Goal: Task Accomplishment & Management: Complete application form

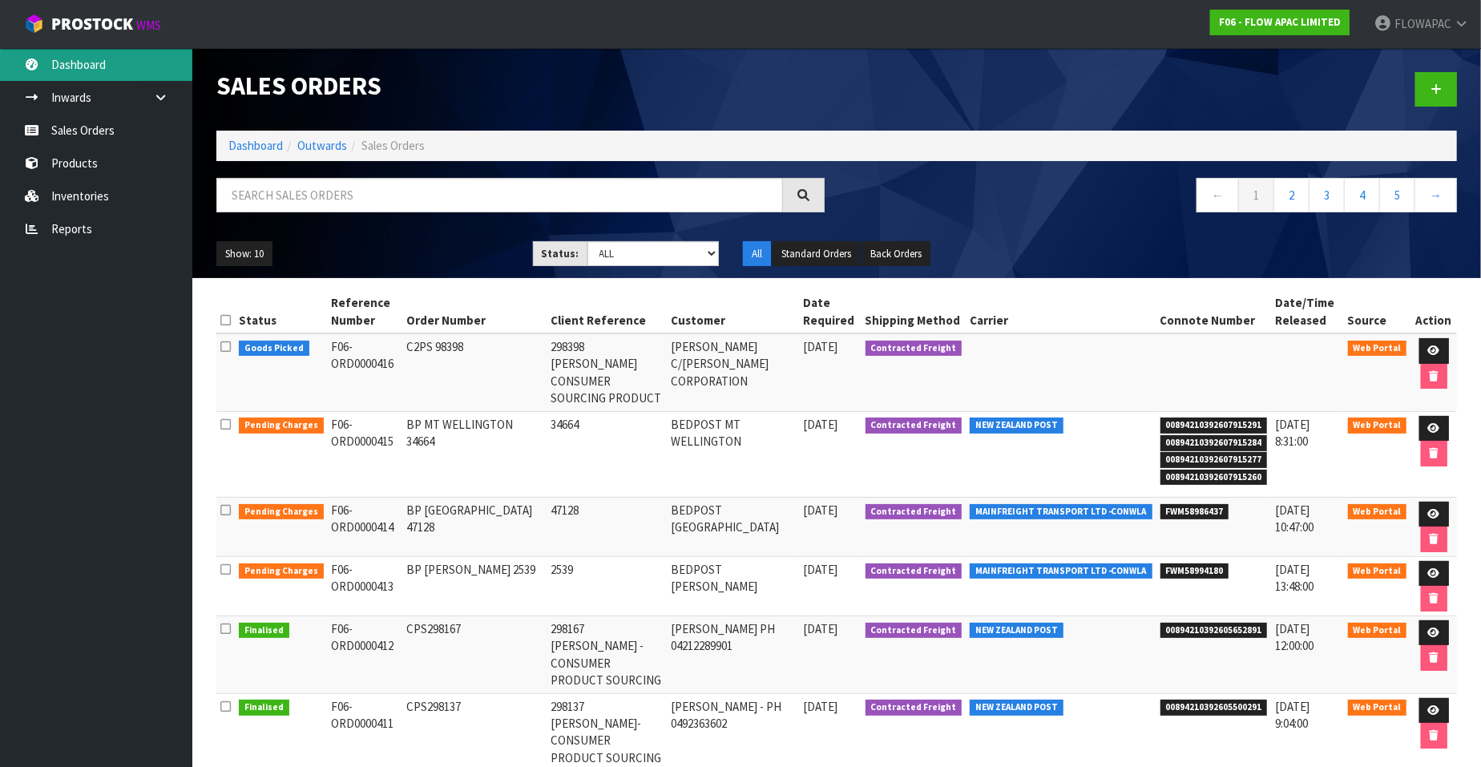
click at [73, 74] on link "Dashboard" at bounding box center [96, 64] width 192 height 33
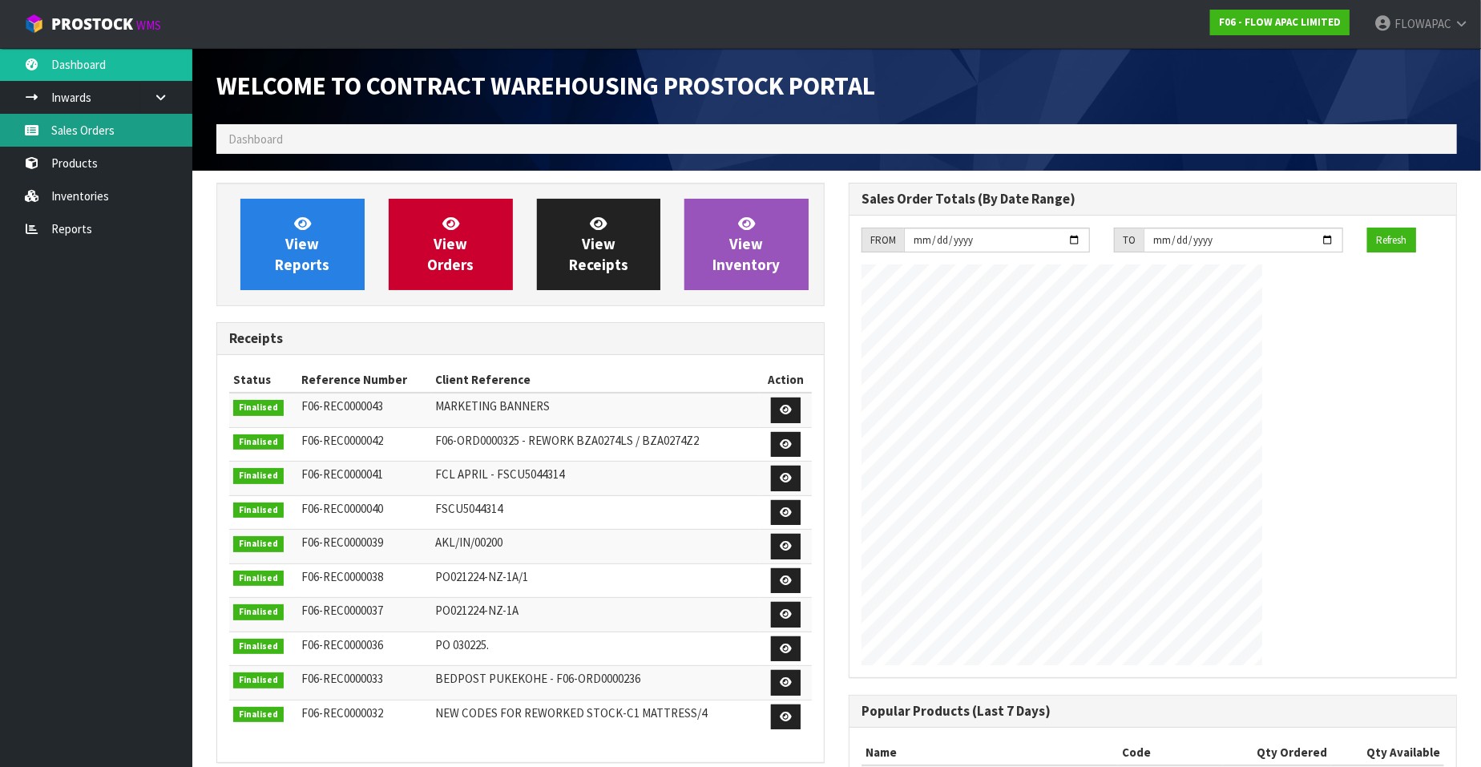
scroll to position [885, 632]
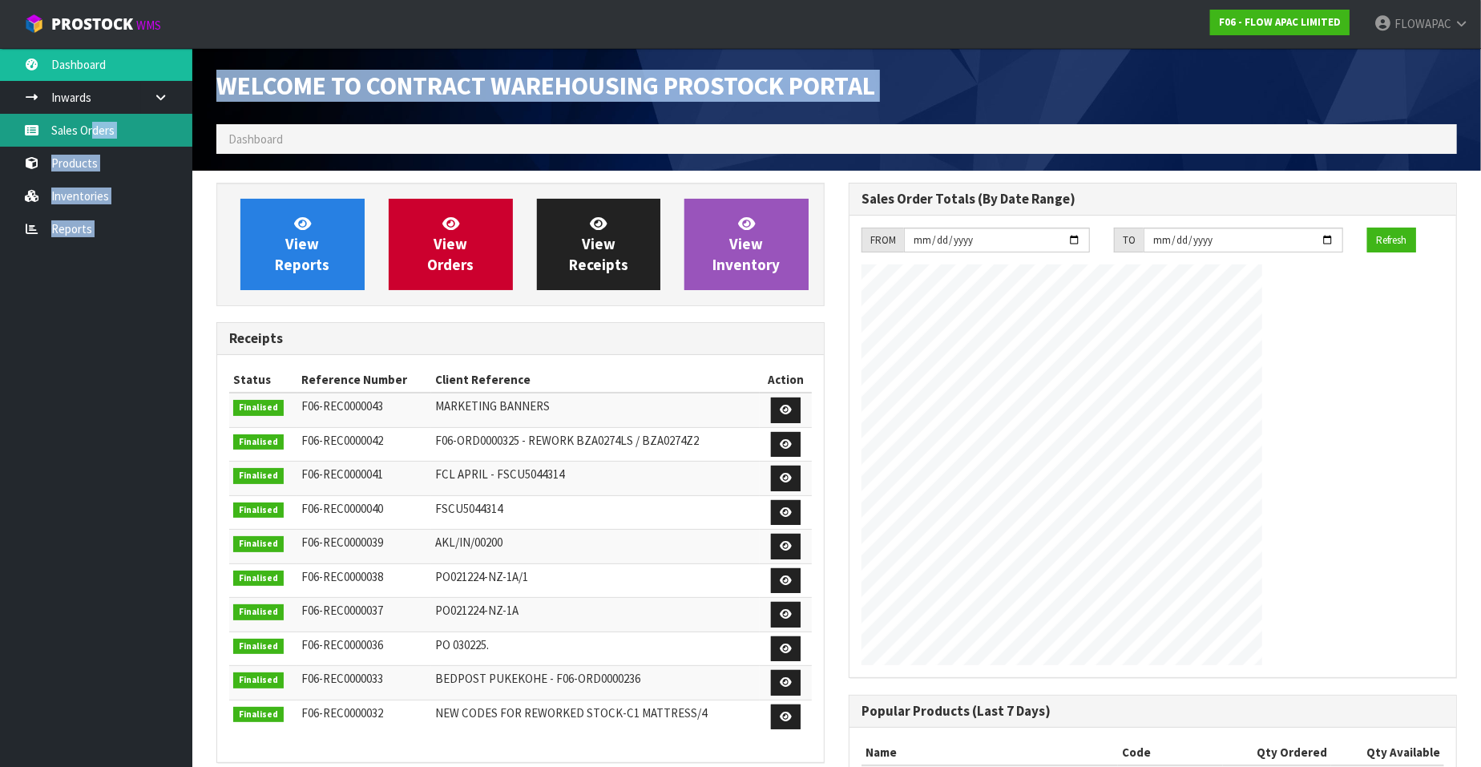
click at [92, 134] on body "Toggle navigation ProStock WMS F06 - FLOW APAC LIMITED FLOWAPAC Logout Dashboar…" at bounding box center [740, 383] width 1481 height 767
click at [87, 134] on link "Sales Orders" at bounding box center [96, 130] width 192 height 33
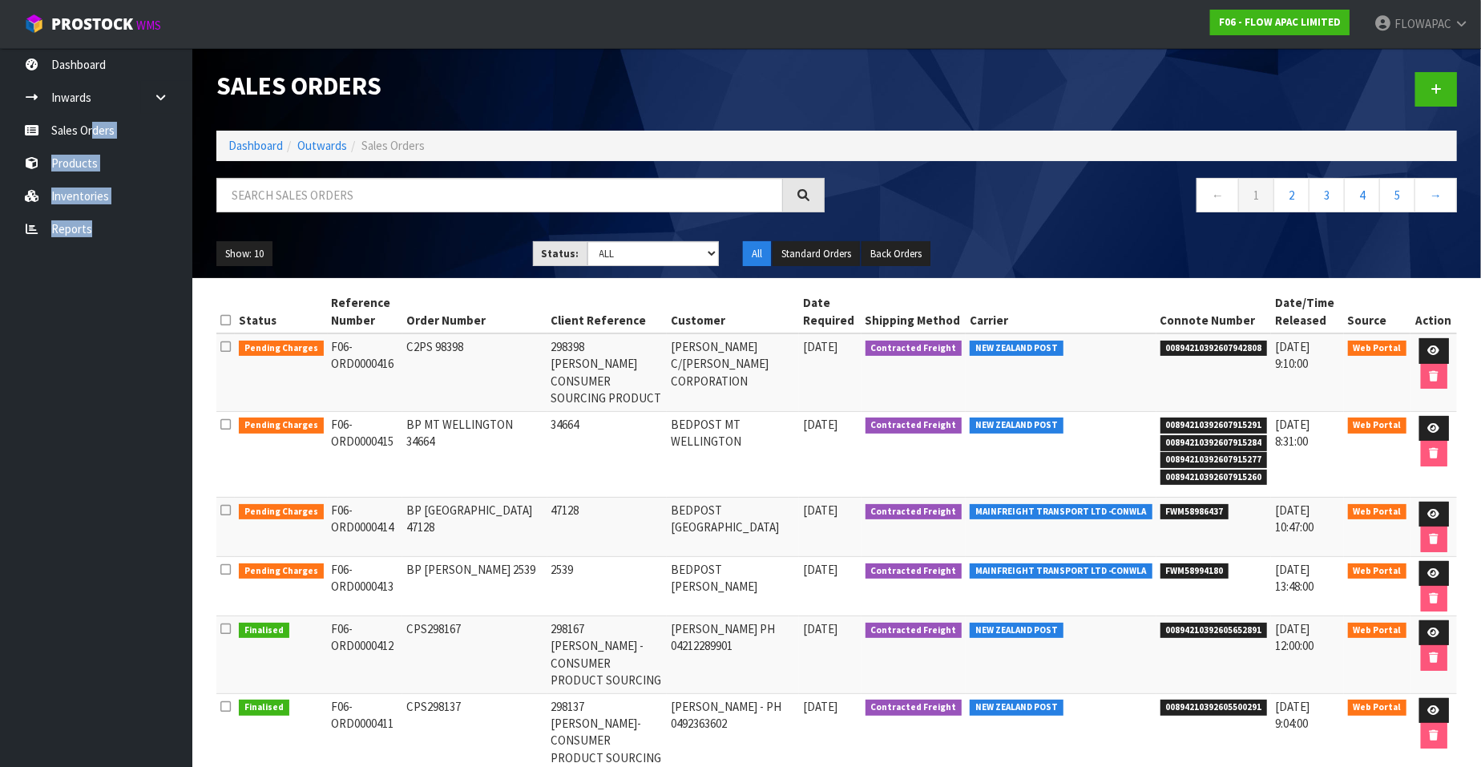
click at [447, 95] on h1 "Sales Orders" at bounding box center [520, 86] width 608 height 28
click at [1434, 349] on icon at bounding box center [1434, 350] width 12 height 10
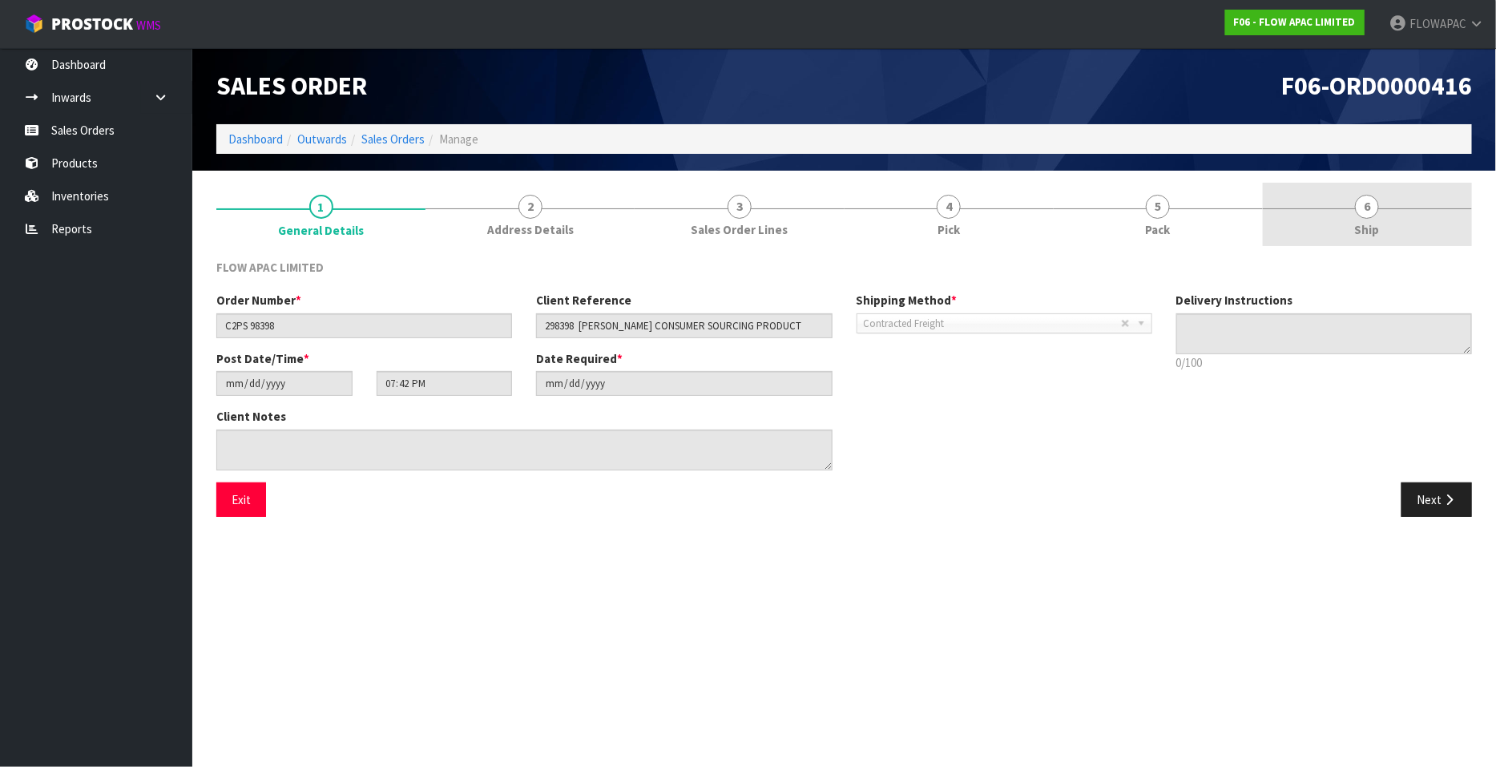
click at [1370, 207] on span "6" at bounding box center [1367, 207] width 24 height 24
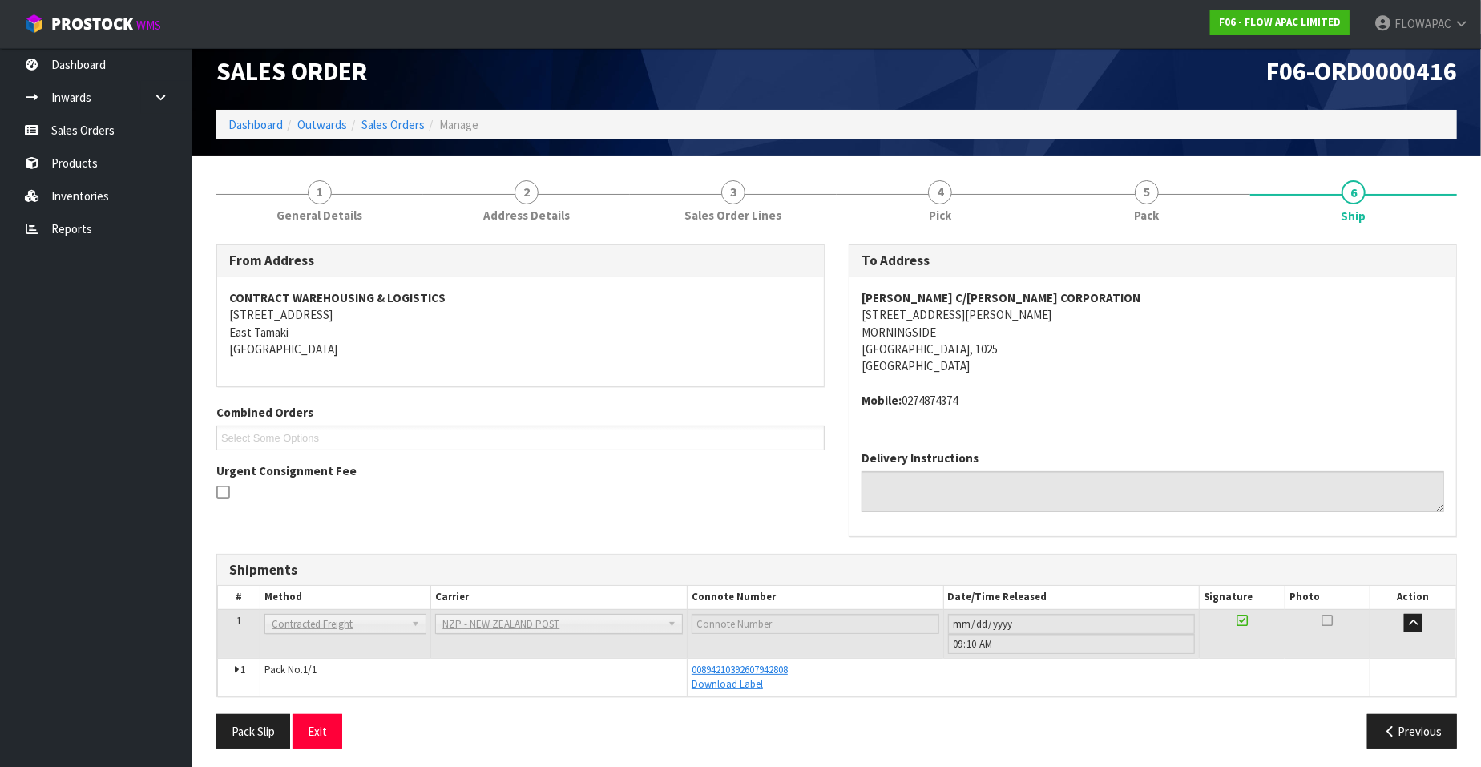
scroll to position [18, 0]
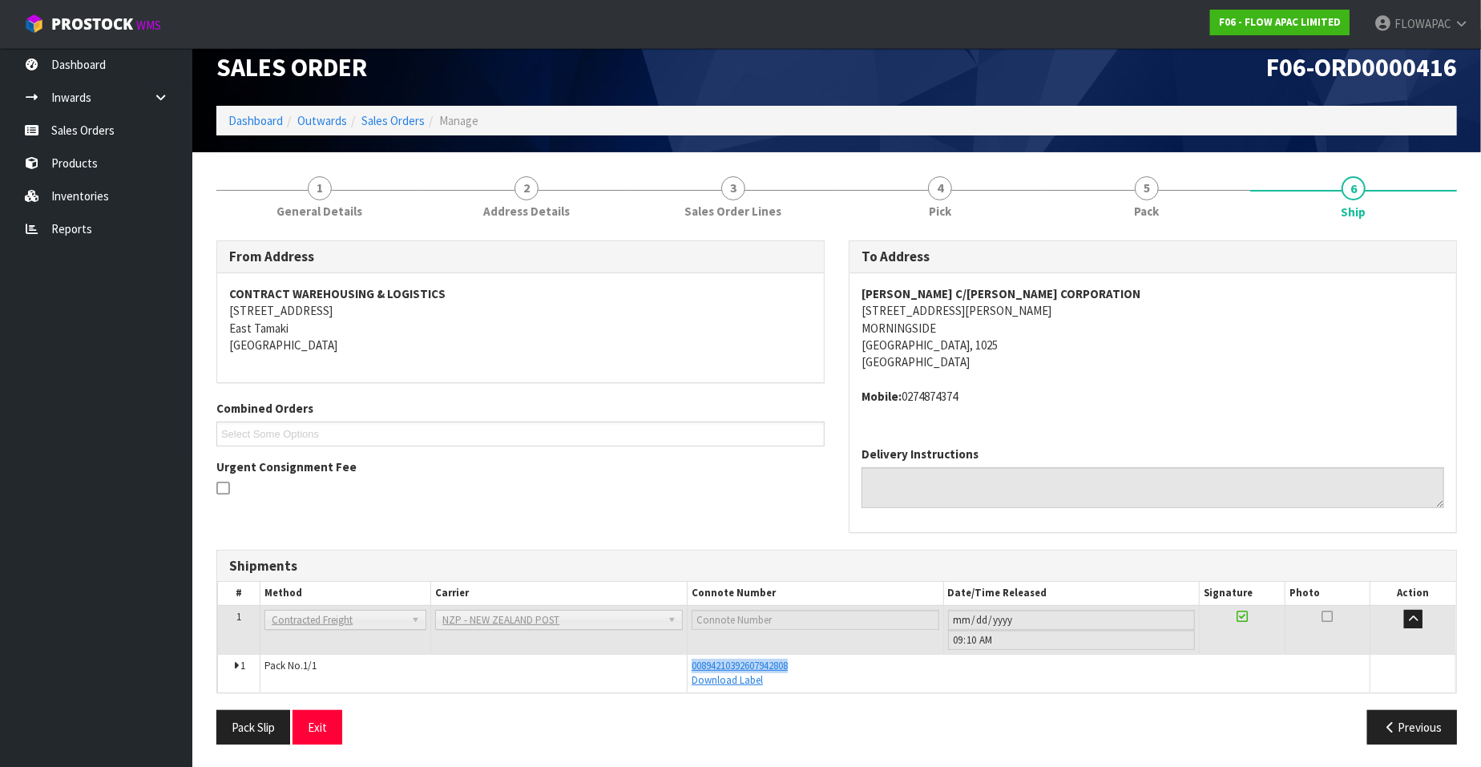
drag, startPoint x: 808, startPoint y: 665, endPoint x: 676, endPoint y: 659, distance: 132.4
click at [676, 659] on tr "1 Pack No. 1/1 00894210392607942808 Download Label Glass Charge 0.011880 m 3 3.…" at bounding box center [837, 673] width 1238 height 38
copy tr "00894210392607942808"
click at [318, 192] on span "1" at bounding box center [320, 188] width 24 height 24
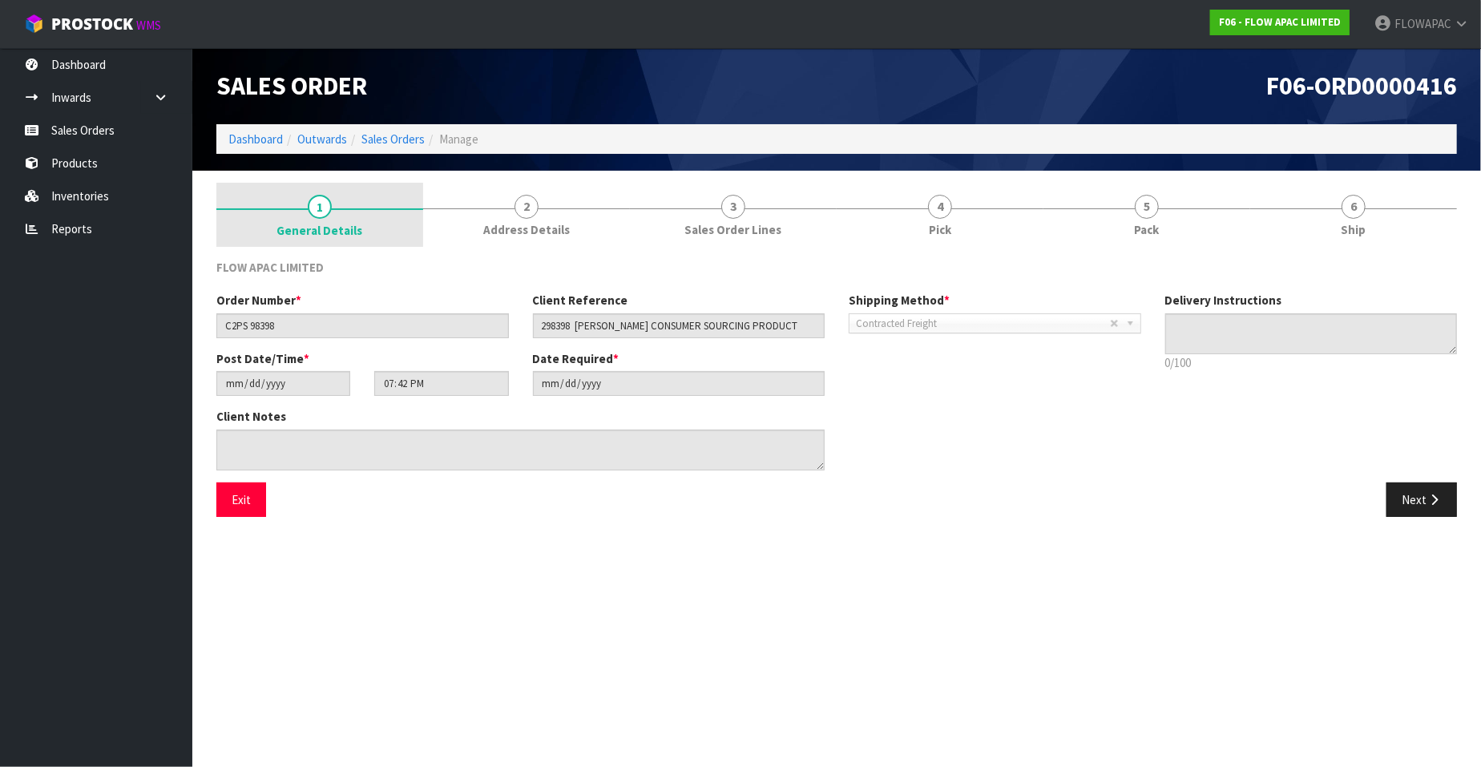
scroll to position [0, 0]
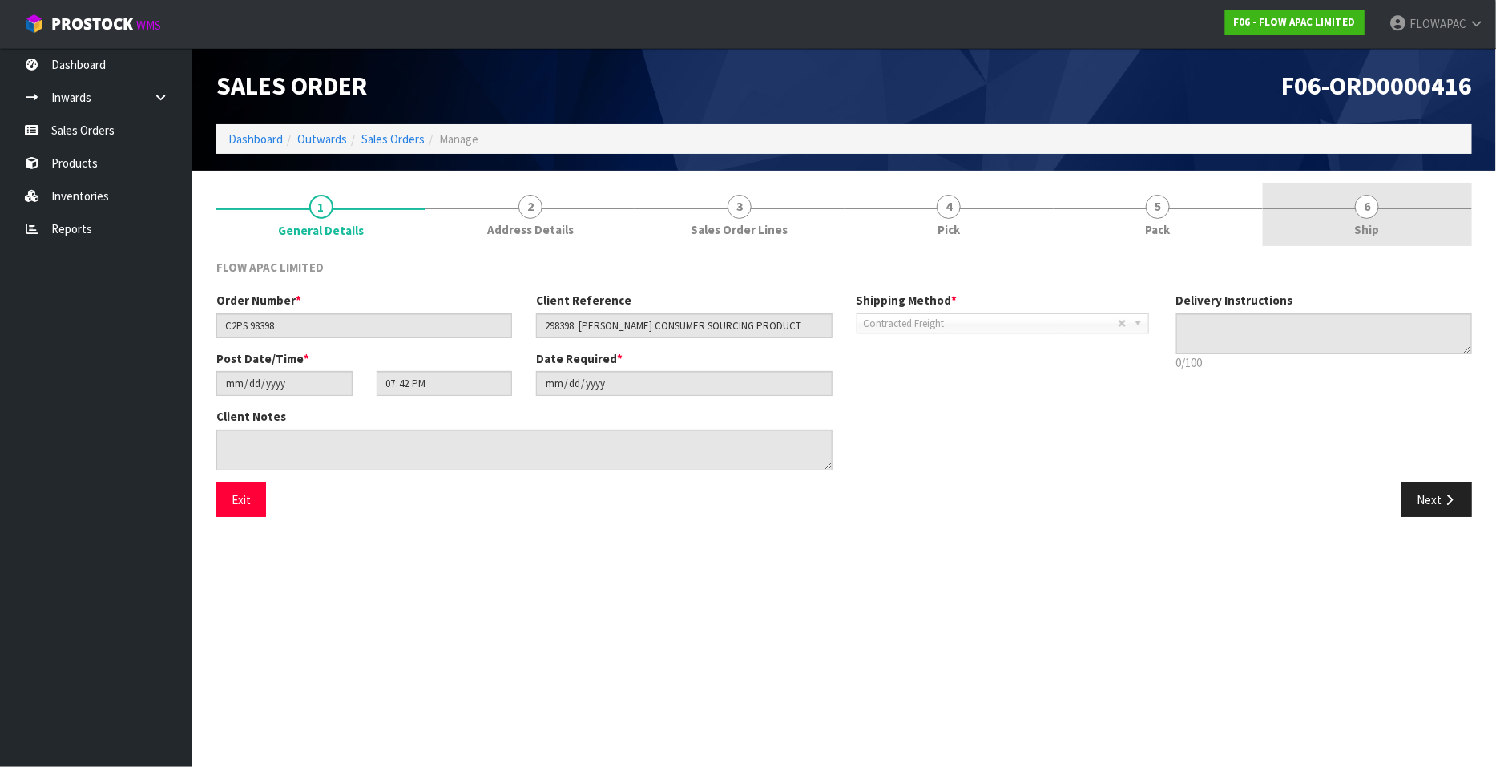
click at [1371, 208] on span "6" at bounding box center [1367, 207] width 24 height 24
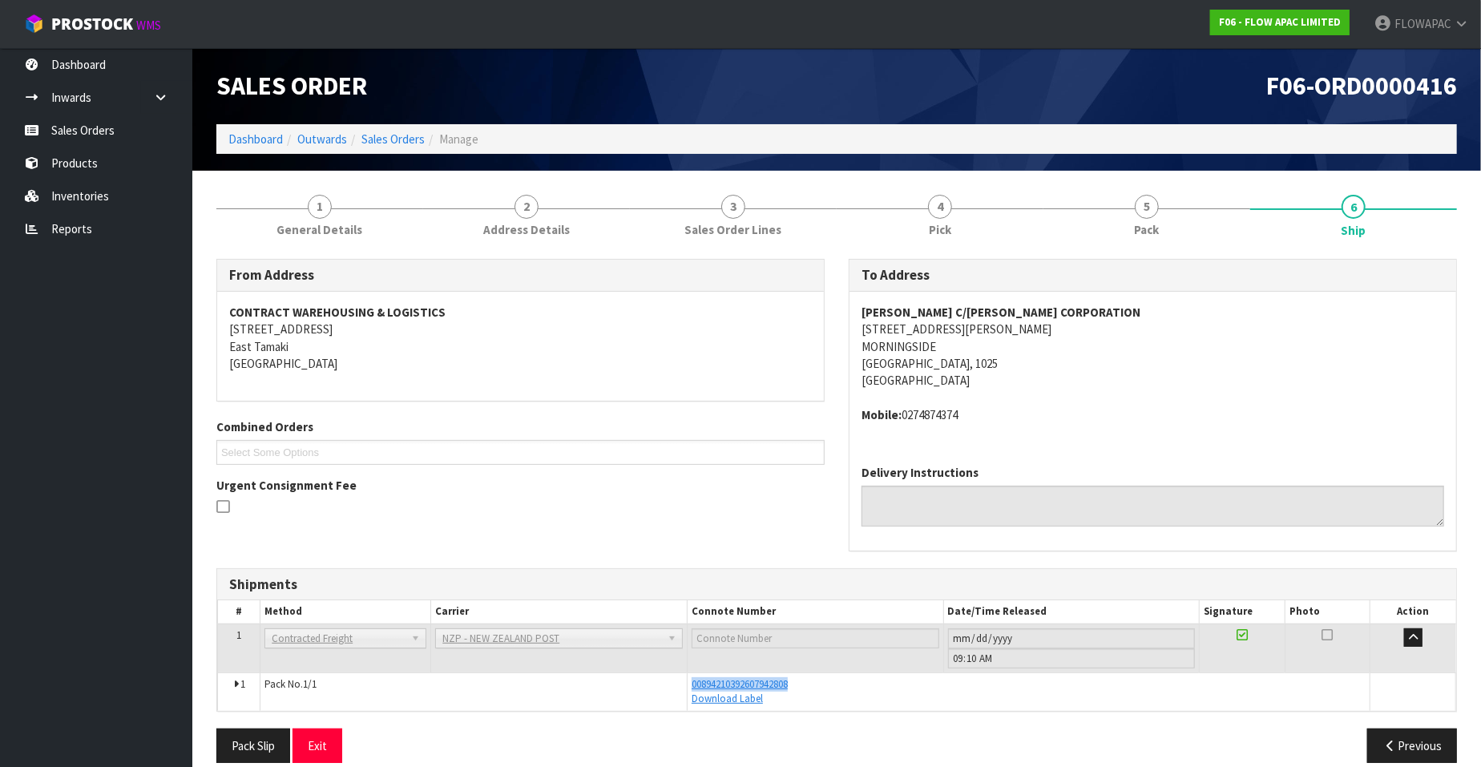
drag, startPoint x: 805, startPoint y: 687, endPoint x: 686, endPoint y: 690, distance: 118.6
click at [686, 690] on tr "1 Pack No. 1/1 00894210392607942808 Download Label Glass Charge 0.011880 m 3 3.…" at bounding box center [837, 691] width 1238 height 38
copy tr "00894210392607942808"
click at [140, 130] on link "Sales Orders" at bounding box center [96, 130] width 192 height 33
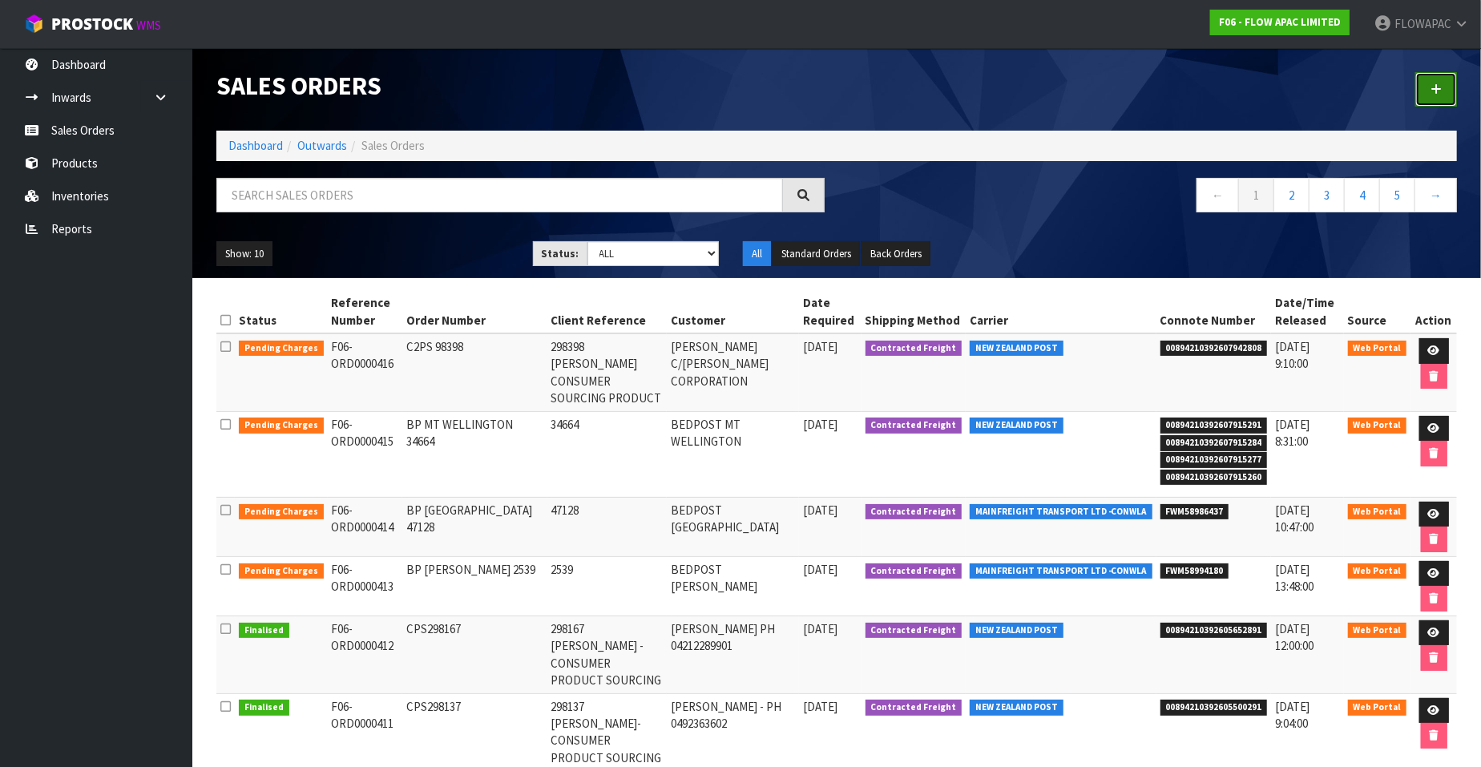
click at [1438, 92] on icon at bounding box center [1435, 89] width 11 height 12
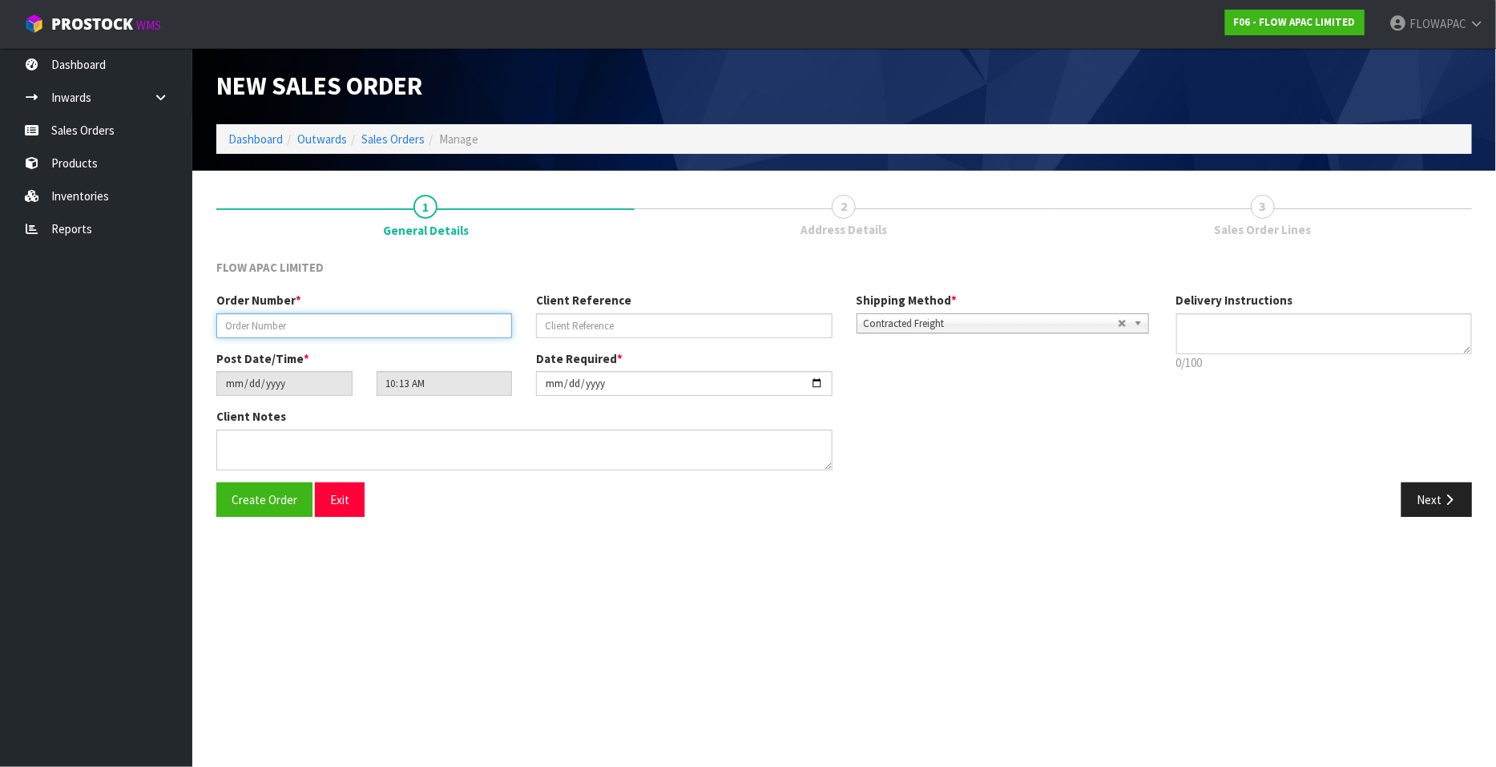
click at [472, 325] on input "text" at bounding box center [364, 325] width 296 height 25
type input "CPS AIRNZXMS25"
type input "AIR NZ GIVEAWAY"
click at [814, 385] on input "[DATE]" at bounding box center [684, 383] width 296 height 25
type input "[DATE]"
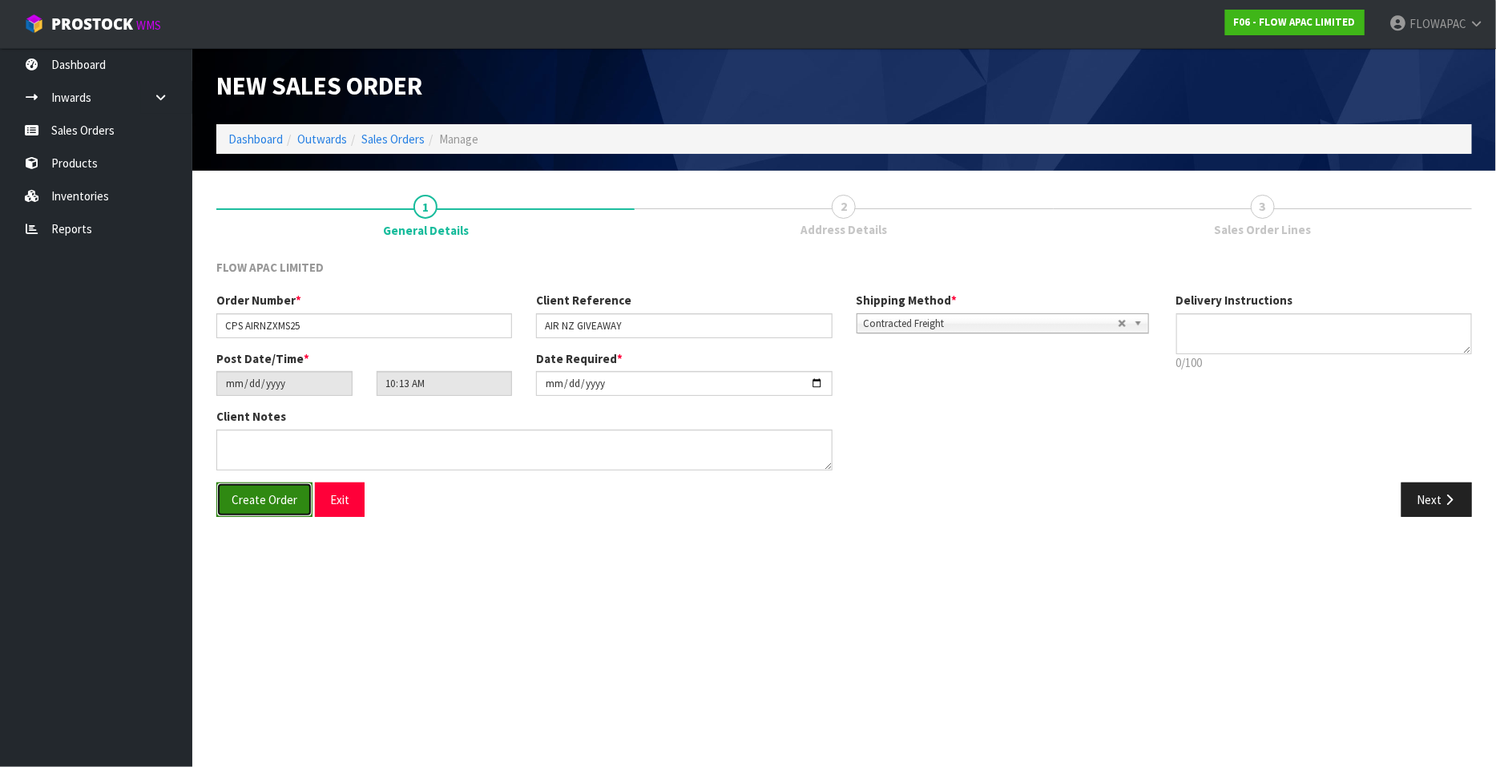
click at [257, 505] on span "Create Order" at bounding box center [265, 499] width 66 height 15
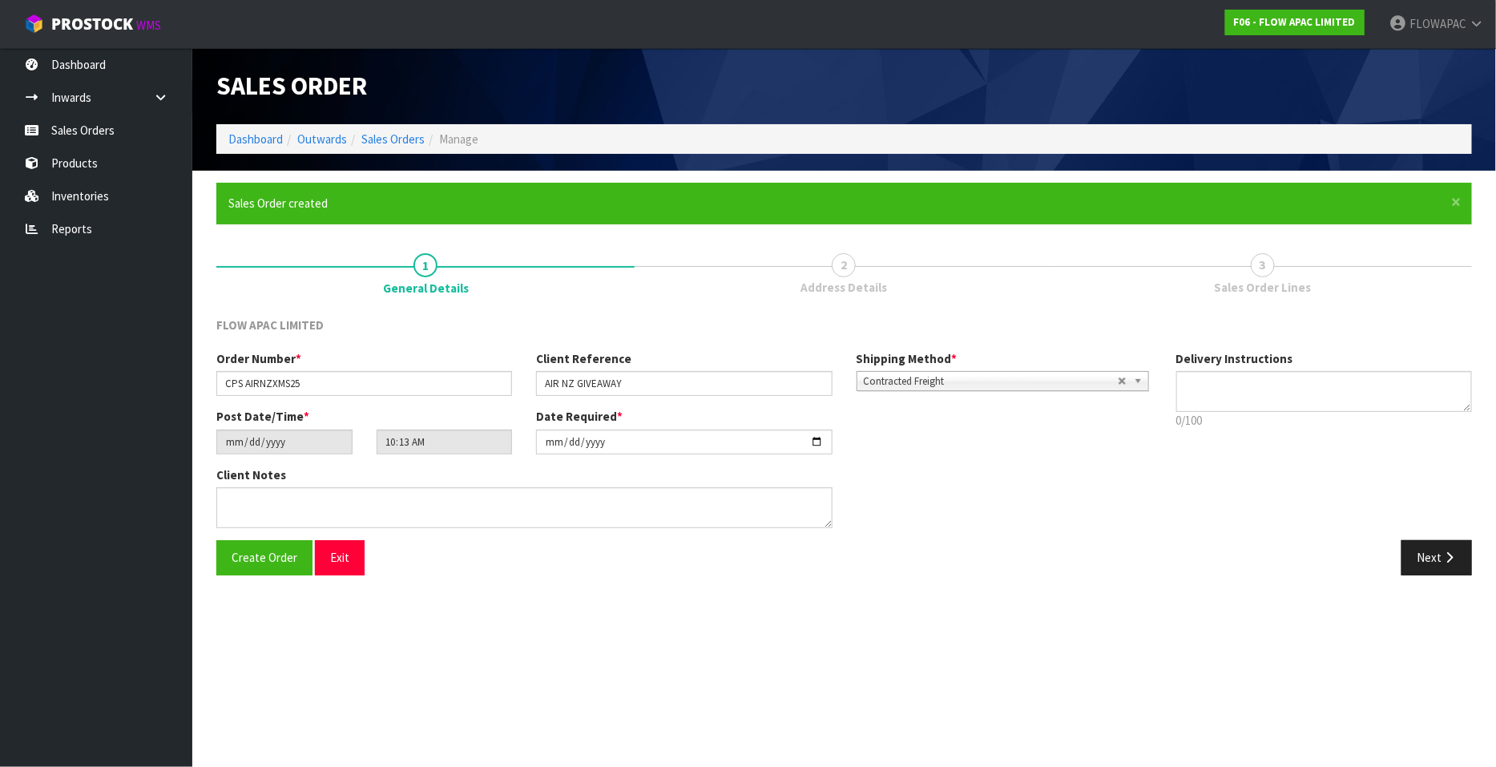
type input "12:13:00.000"
click at [1454, 555] on icon "button" at bounding box center [1449, 557] width 15 height 12
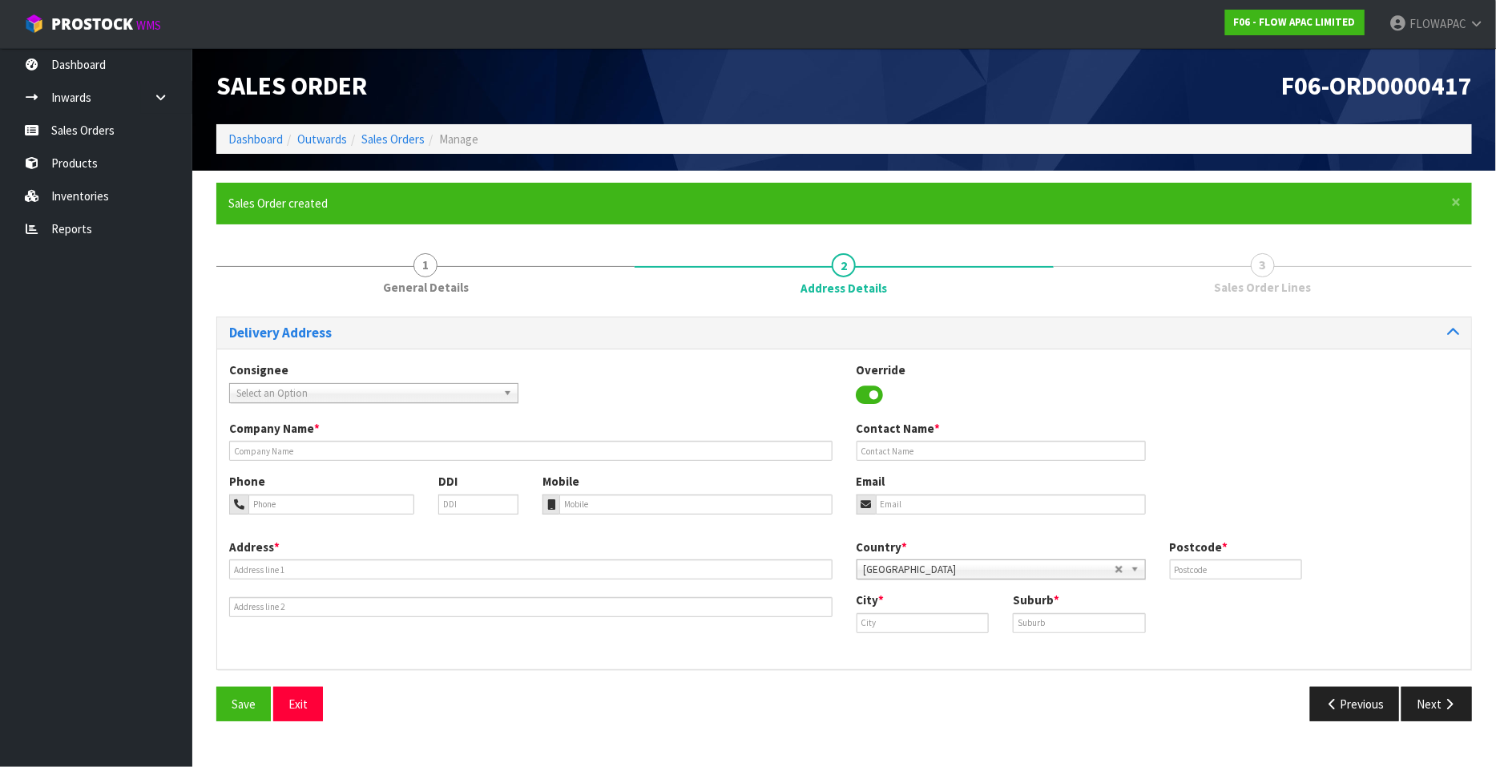
click at [866, 400] on icon at bounding box center [870, 395] width 27 height 24
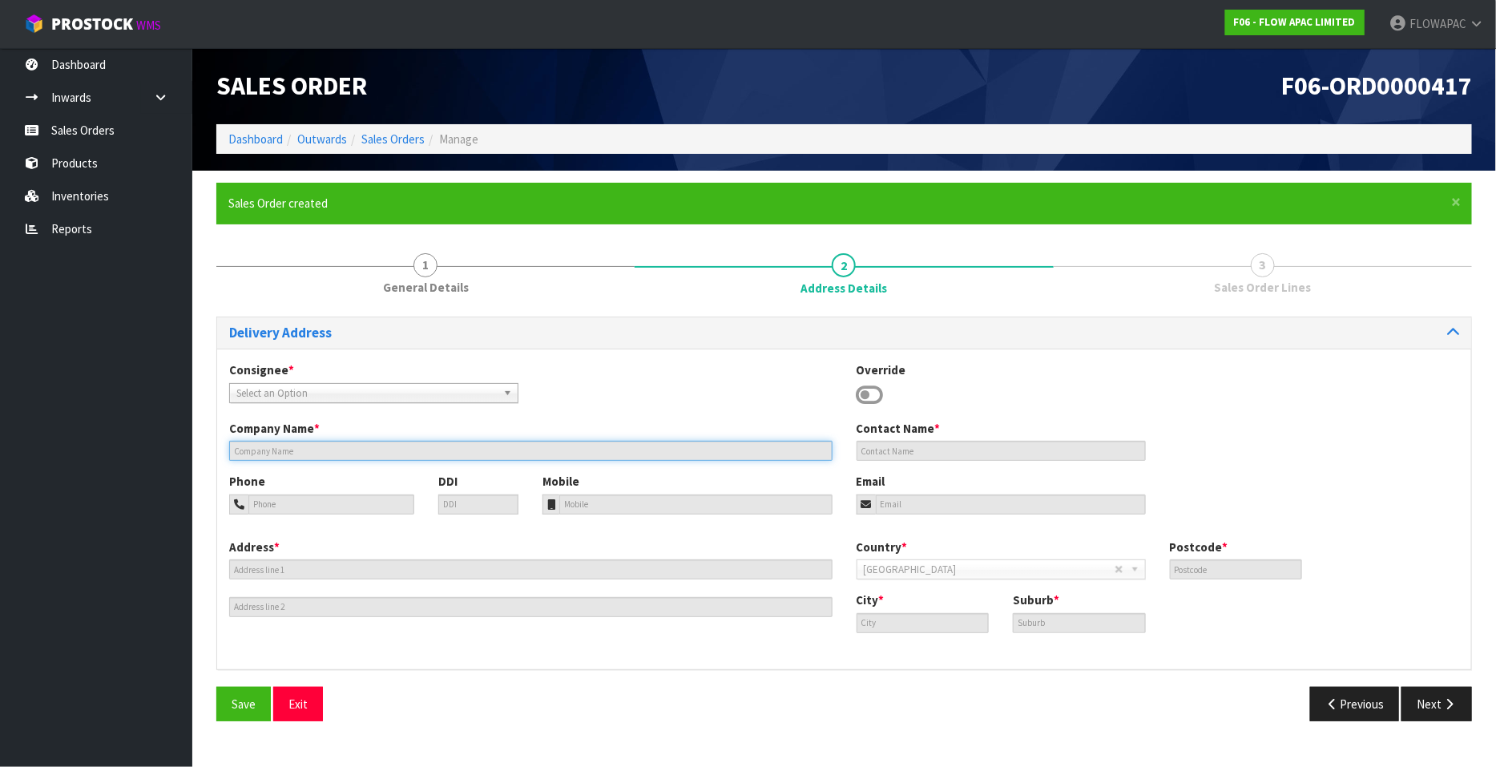
click at [294, 451] on input "text" at bounding box center [530, 451] width 603 height 20
click at [282, 455] on input "text" at bounding box center [530, 451] width 603 height 20
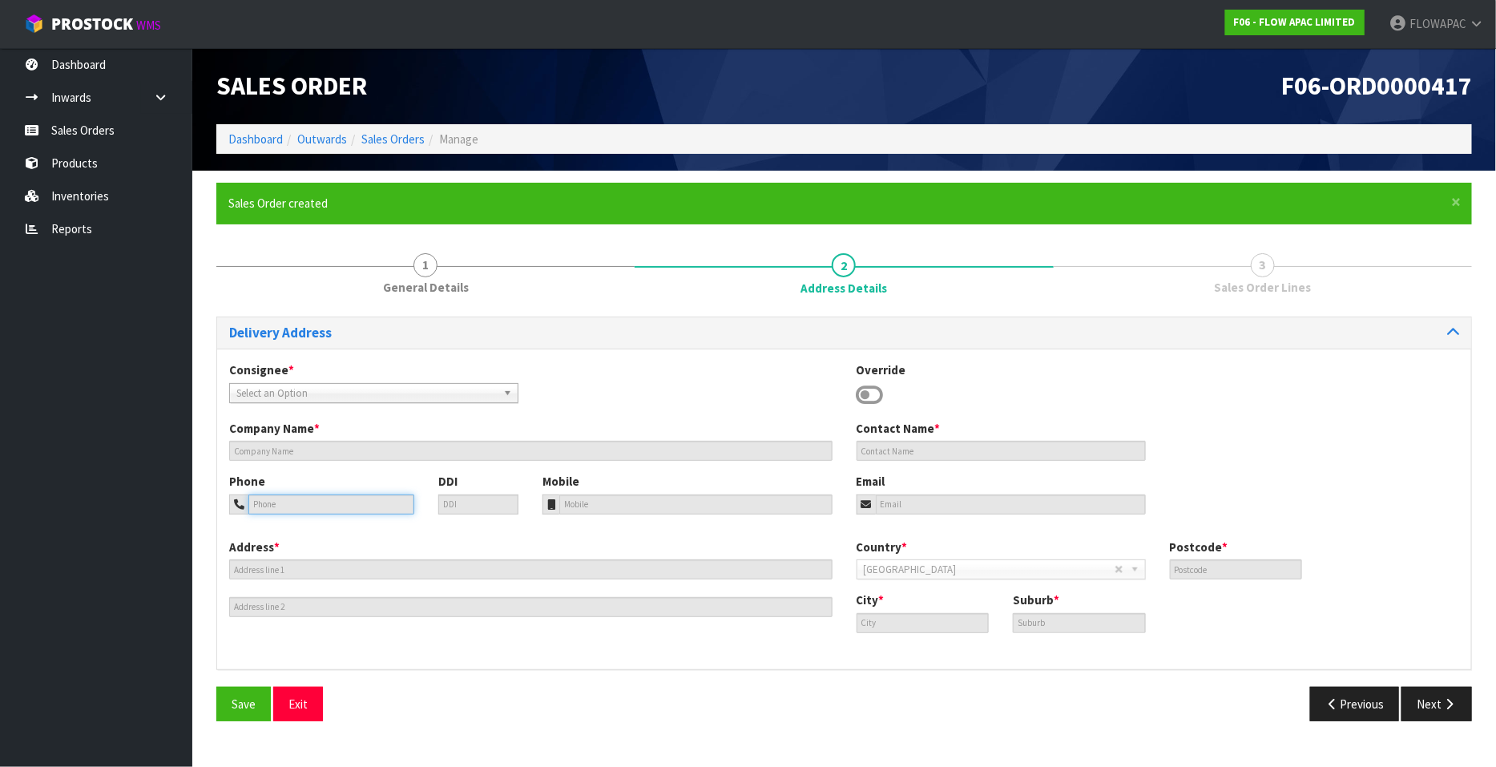
click at [276, 502] on input "tel" at bounding box center [331, 504] width 166 height 20
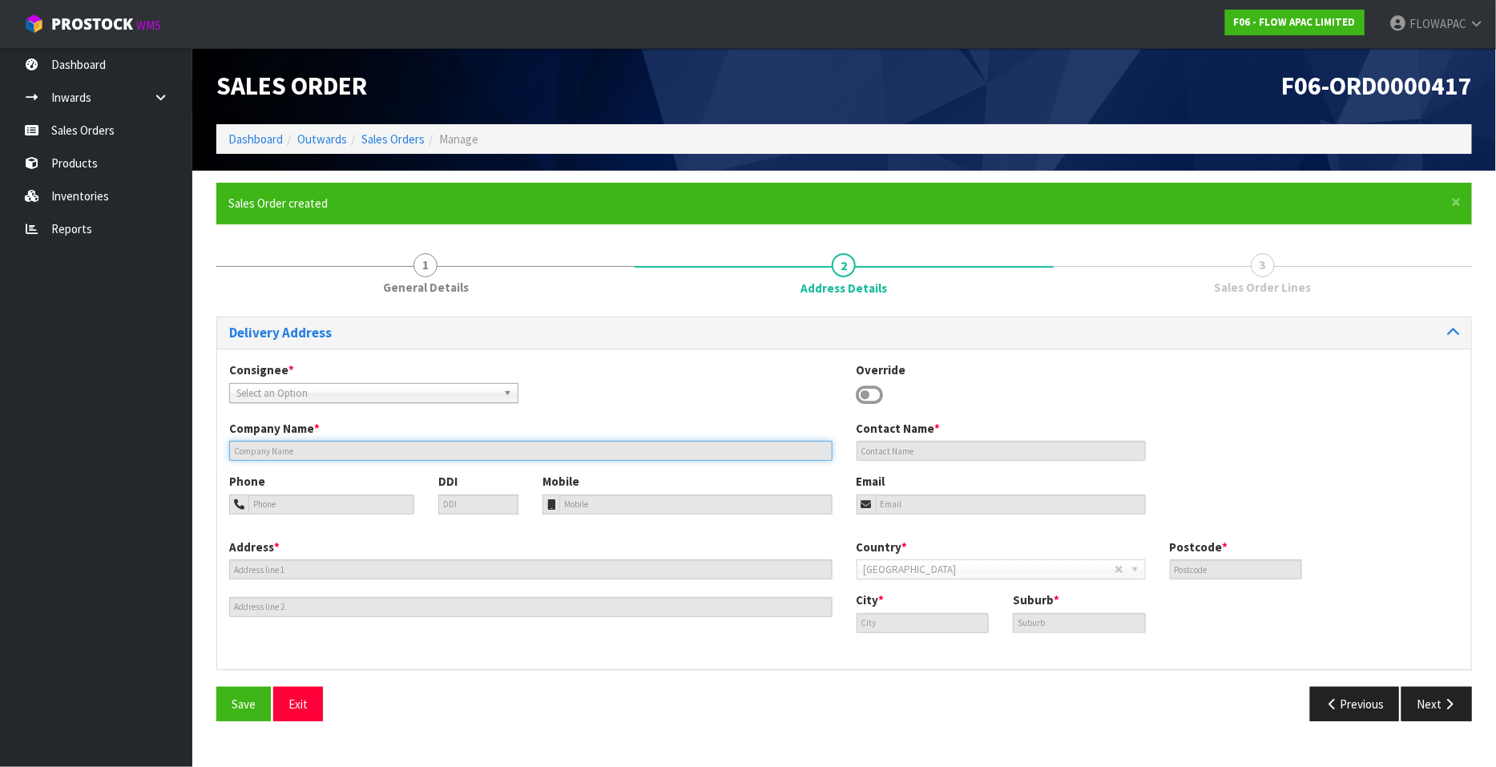
click at [272, 450] on input "text" at bounding box center [530, 451] width 603 height 20
click at [287, 454] on input "text" at bounding box center [530, 451] width 603 height 20
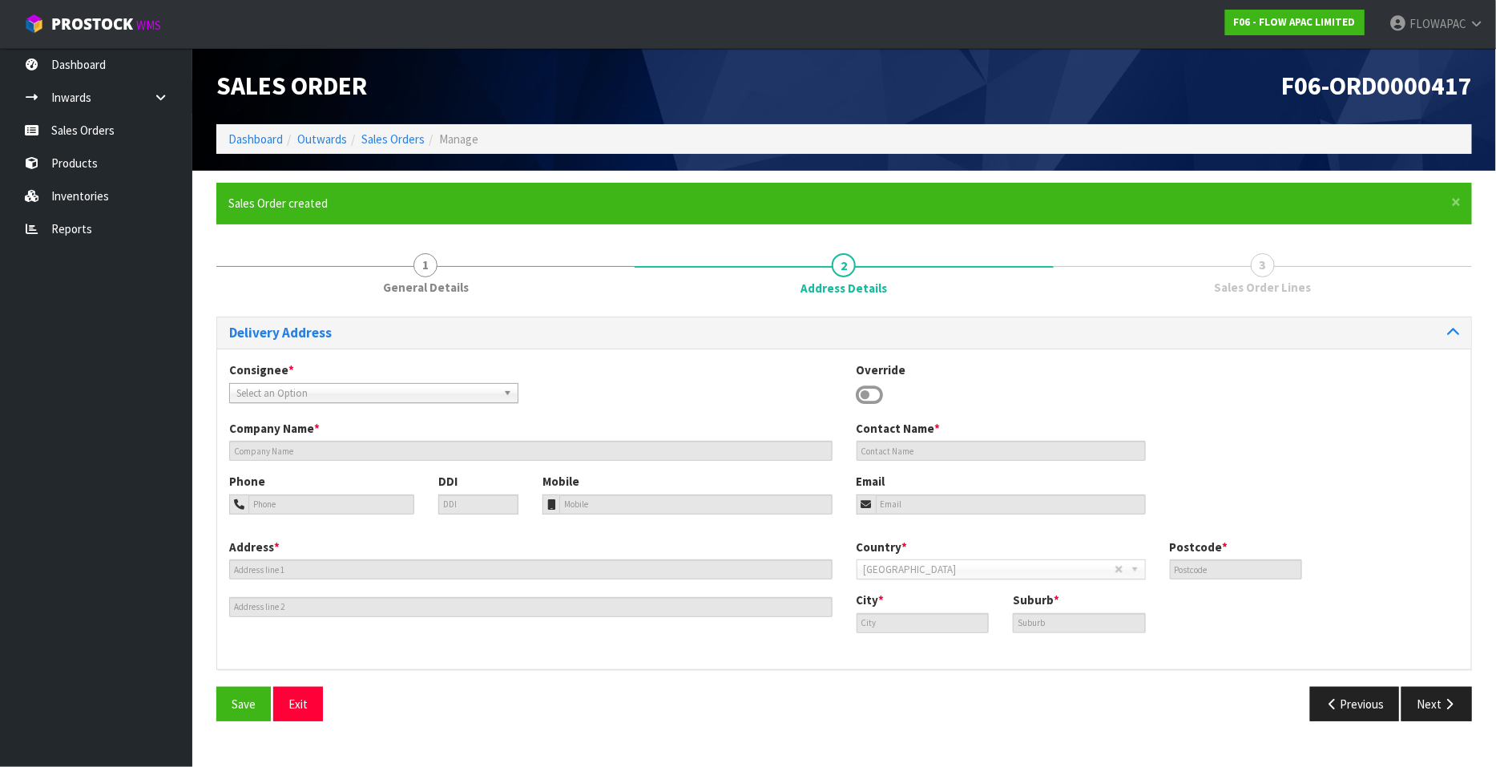
click at [303, 390] on span "Select an Option" at bounding box center [366, 393] width 260 height 19
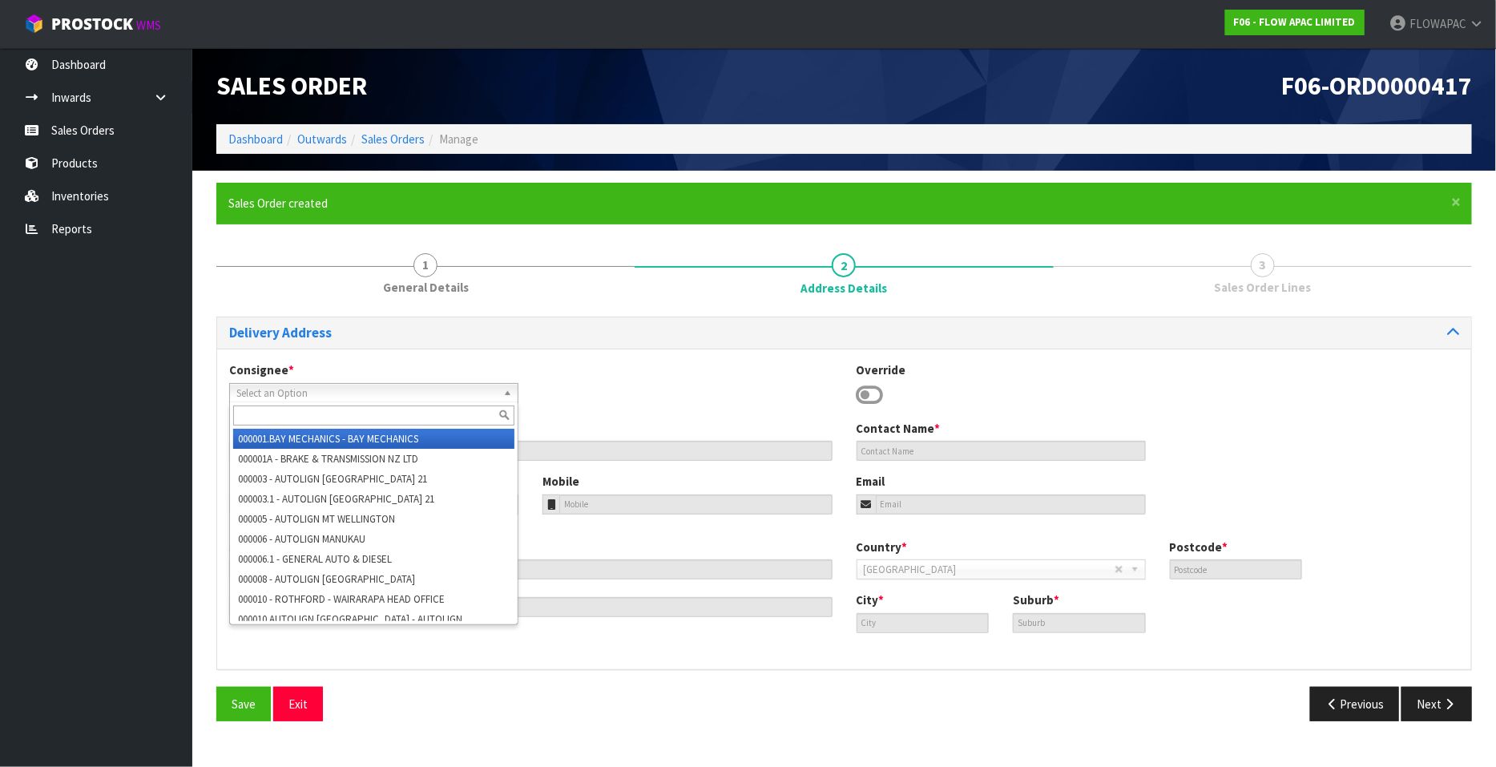
click at [865, 396] on icon at bounding box center [870, 395] width 27 height 24
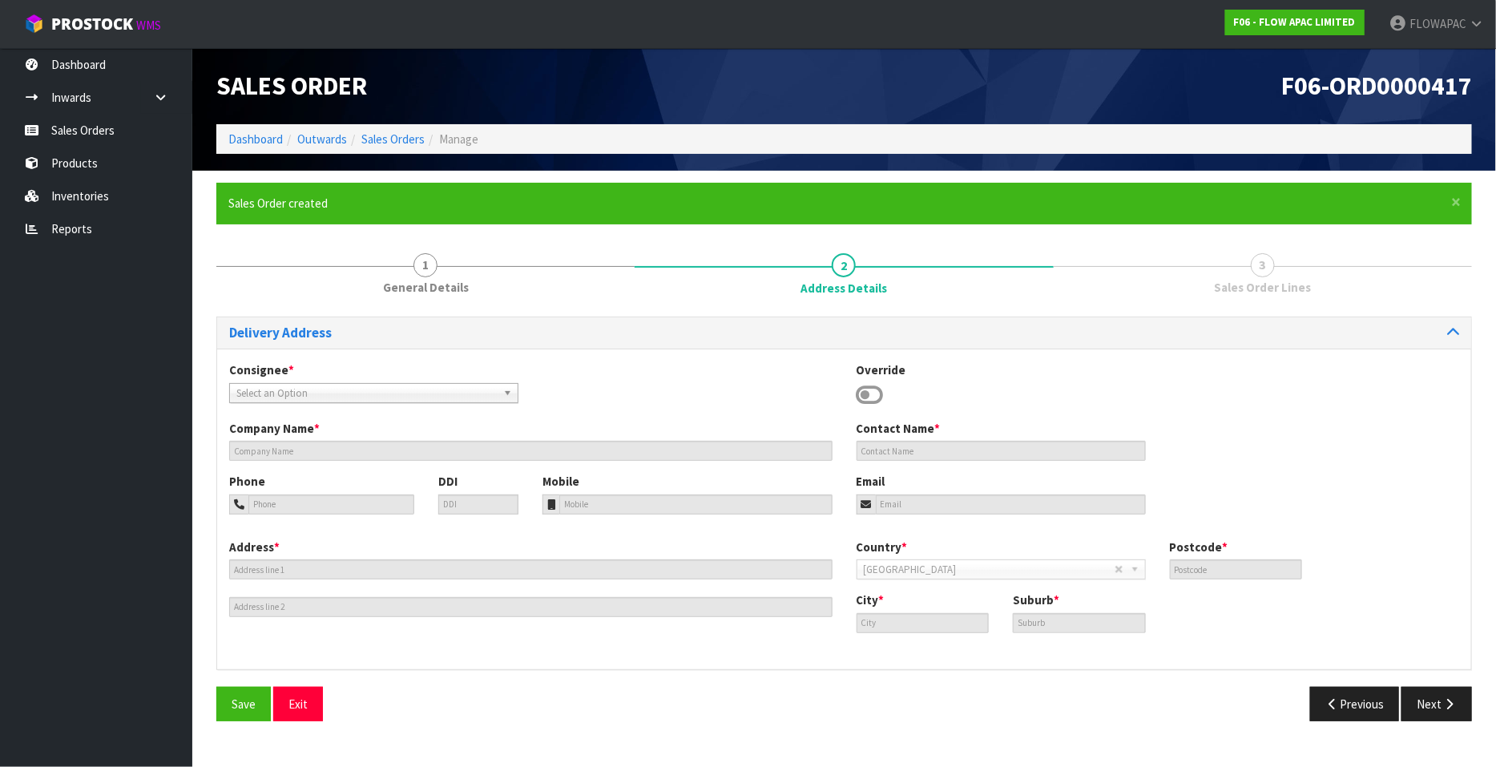
click at [865, 396] on icon at bounding box center [870, 395] width 27 height 24
click at [240, 708] on span "Save" at bounding box center [244, 703] width 24 height 15
click at [300, 708] on button "Exit" at bounding box center [298, 704] width 50 height 34
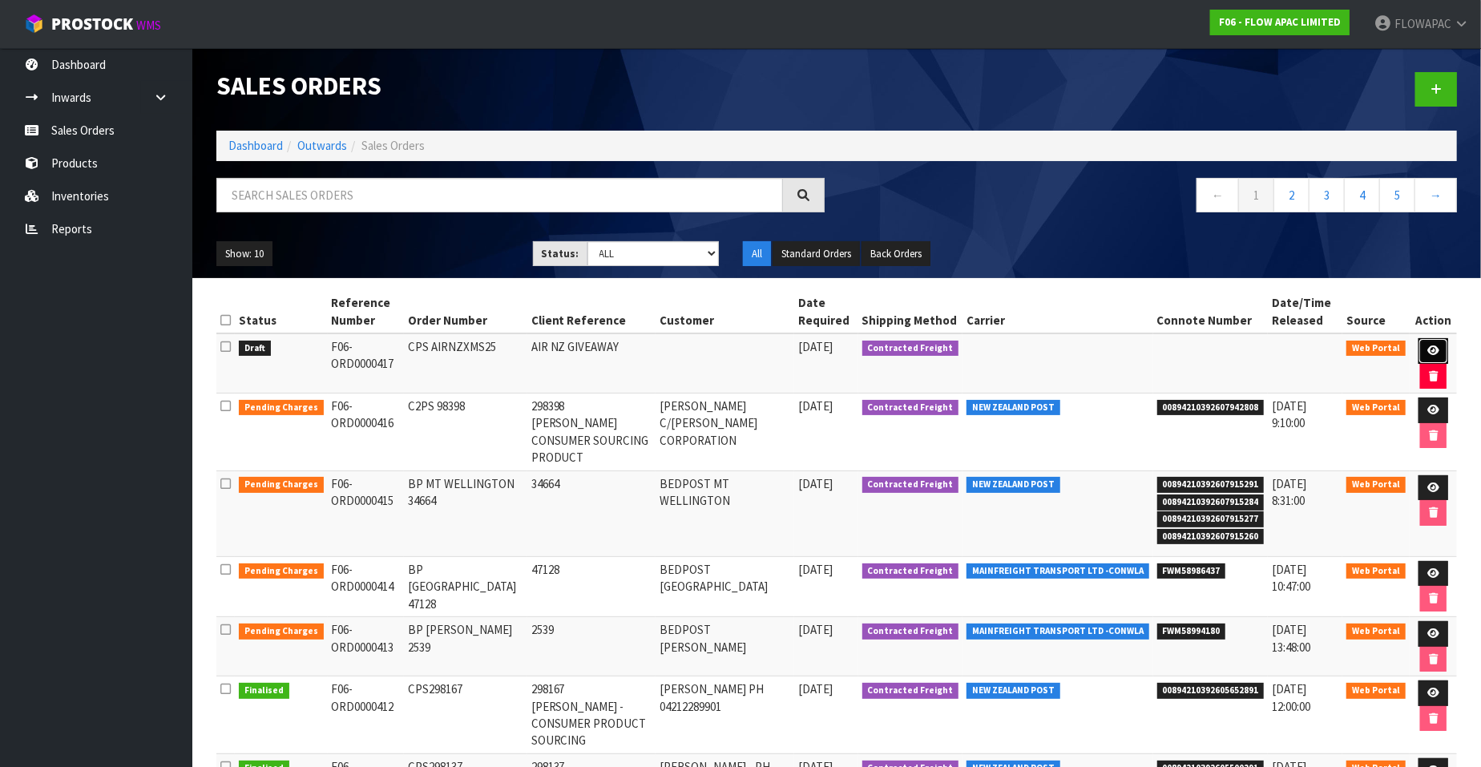
click at [1434, 349] on icon at bounding box center [1433, 350] width 12 height 10
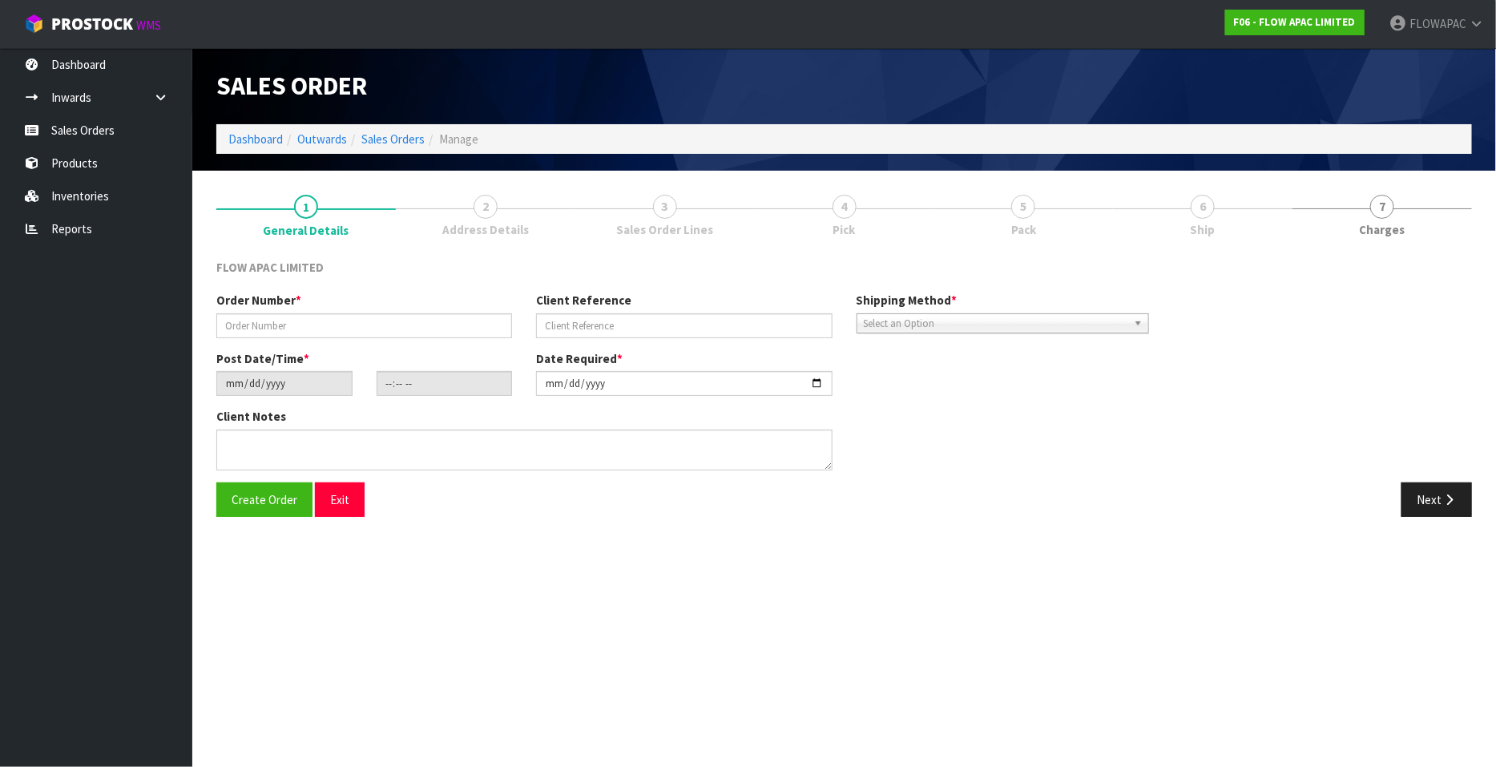
type input "CPS AIRNZXMS25"
type input "AIR NZ GIVEAWAY"
type input "[DATE]"
type input "14:13:00.000"
type input "[DATE]"
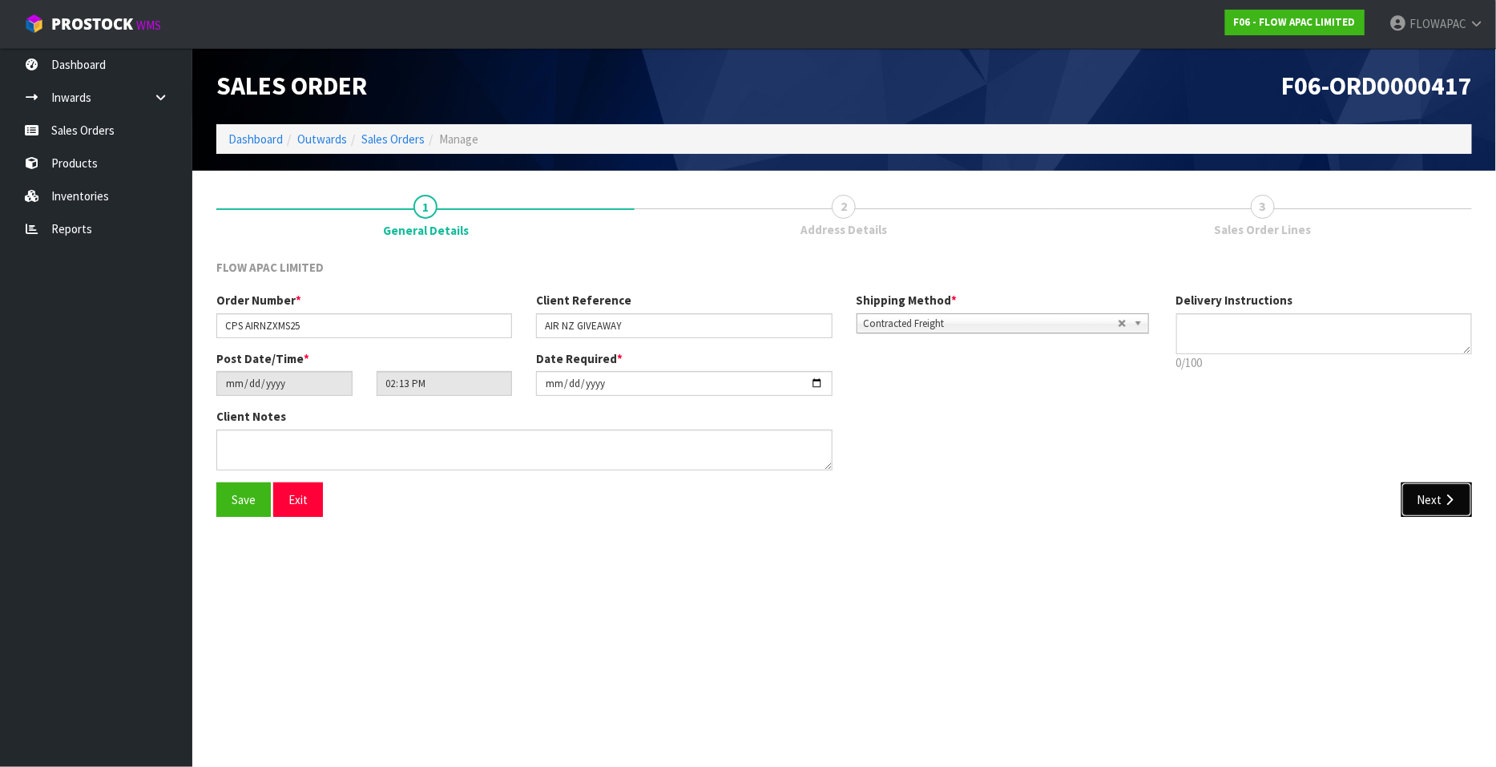
click at [1418, 499] on button "Next" at bounding box center [1437, 499] width 71 height 34
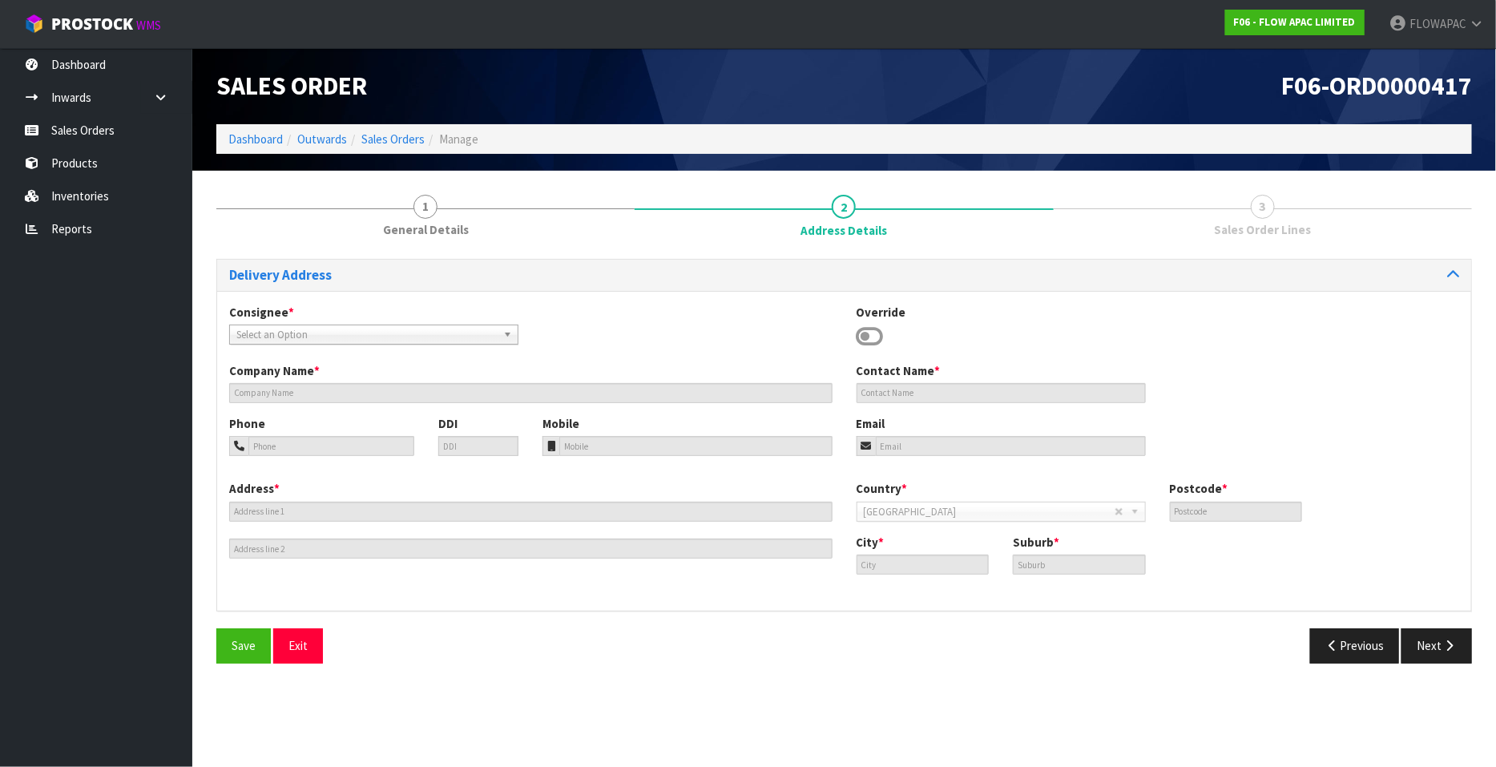
click at [345, 333] on span "Select an Option" at bounding box center [366, 334] width 260 height 19
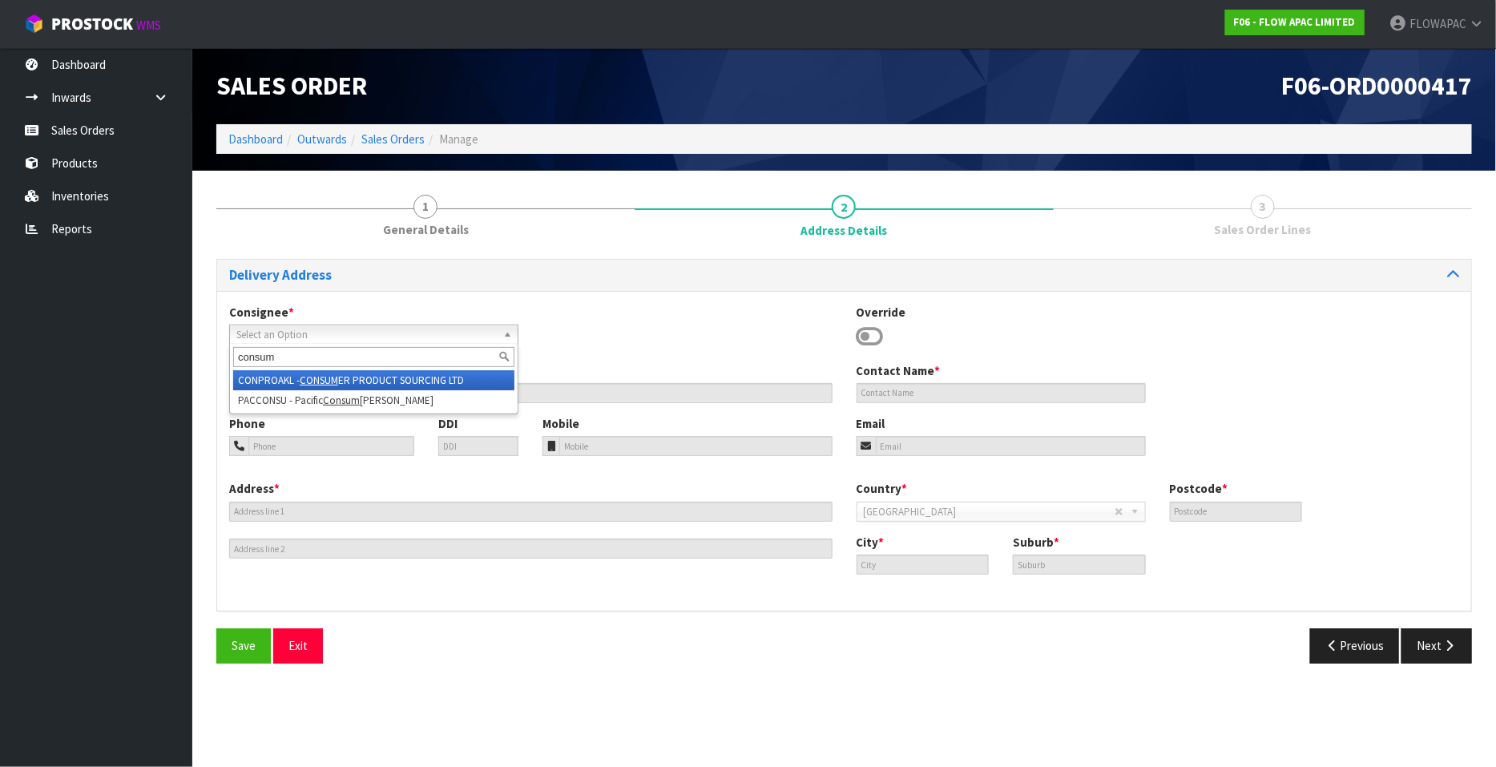
type input "consum"
click at [435, 384] on li "CONPROAKL - CONSUM ER PRODUCT SOURCING LTD" at bounding box center [373, 380] width 281 height 20
type input "CONSUMER PRODUCT SOURCING LTD"
type input "ADMIN@CONSUMERPRODUCTSOURCING.CO.N"
type input "0800277583"
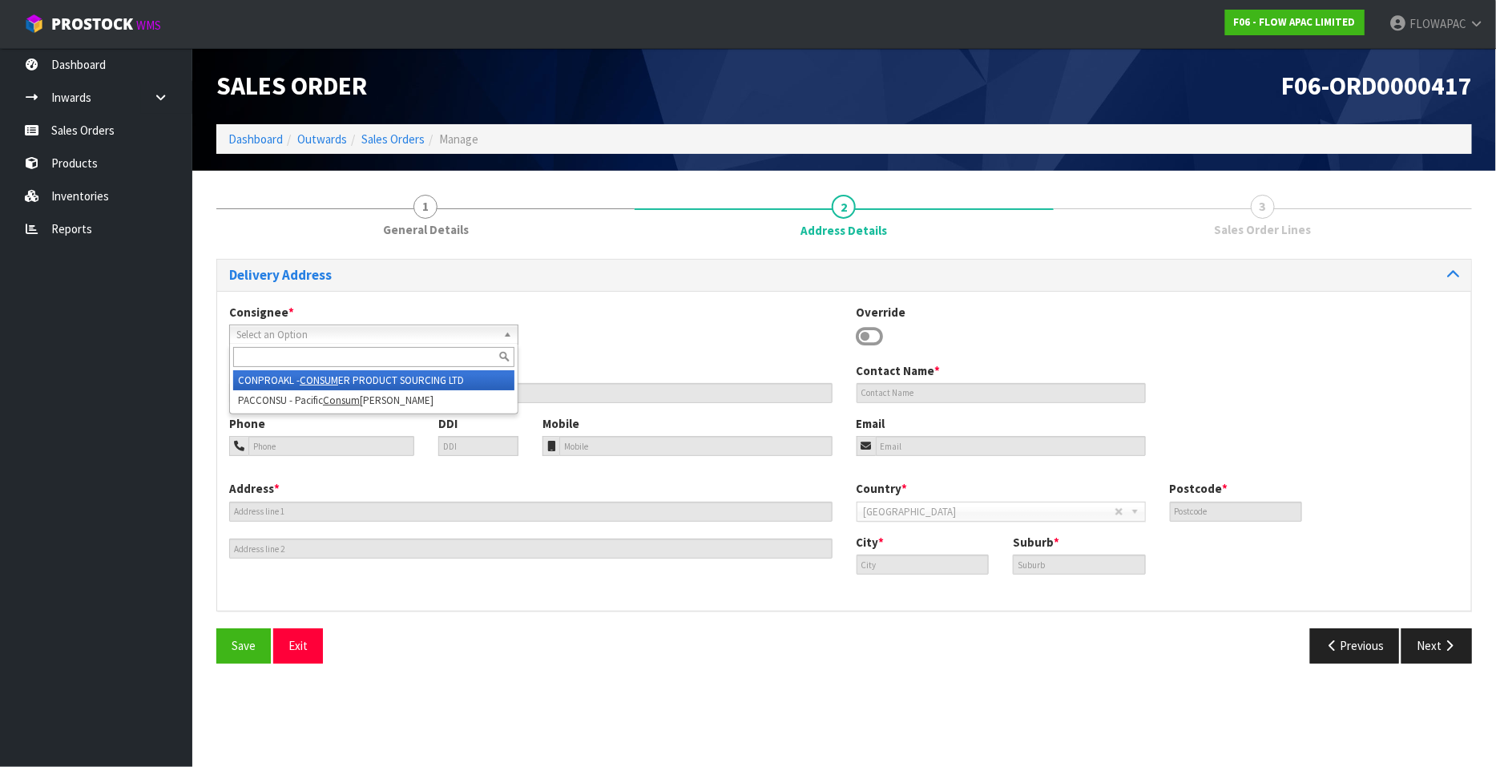
type input "0800277583"
type input "[STREET_ADDRESS],"
type input "0632"
type input "[GEOGRAPHIC_DATA]"
type input "ROSEDALE"
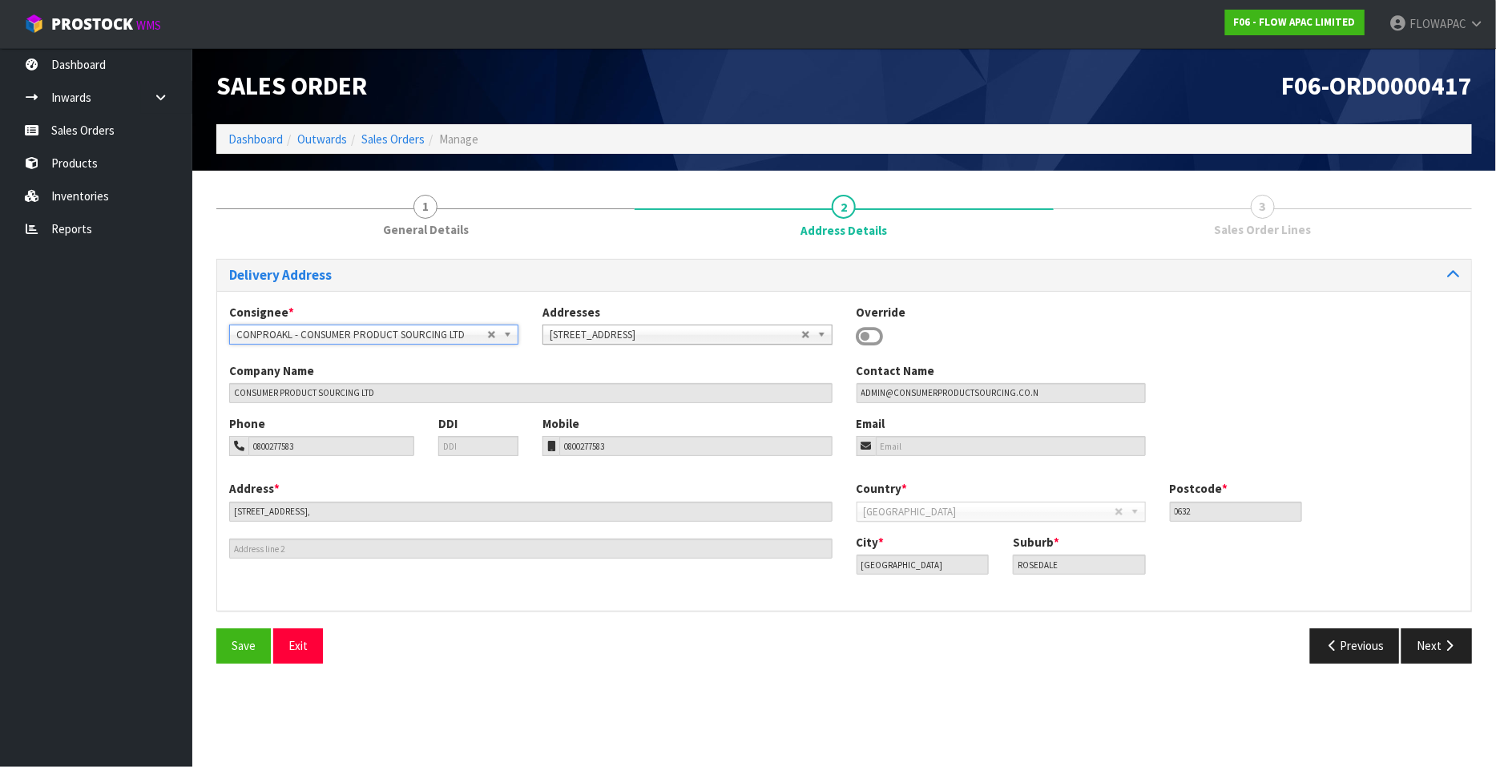
click at [867, 339] on icon at bounding box center [870, 337] width 27 height 24
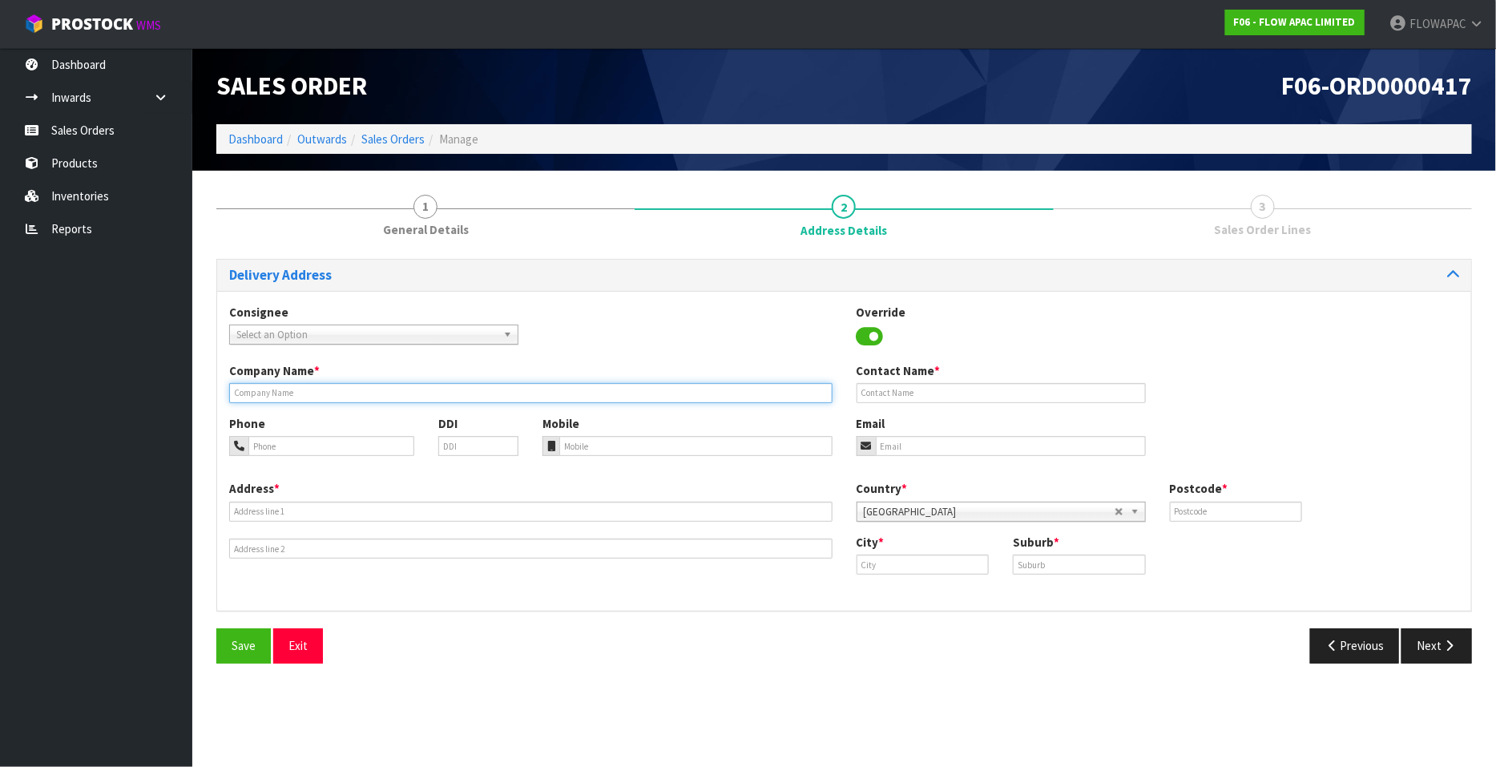
click at [284, 391] on input "text" at bounding box center [530, 393] width 603 height 20
paste input "AIR NZ GIVEAWAY"
paste input "C- TGB DISTRIBUTION LTD"
type input "AIR NZ GIVEAWAY - C- TGB DISTRIBUTION LTD"
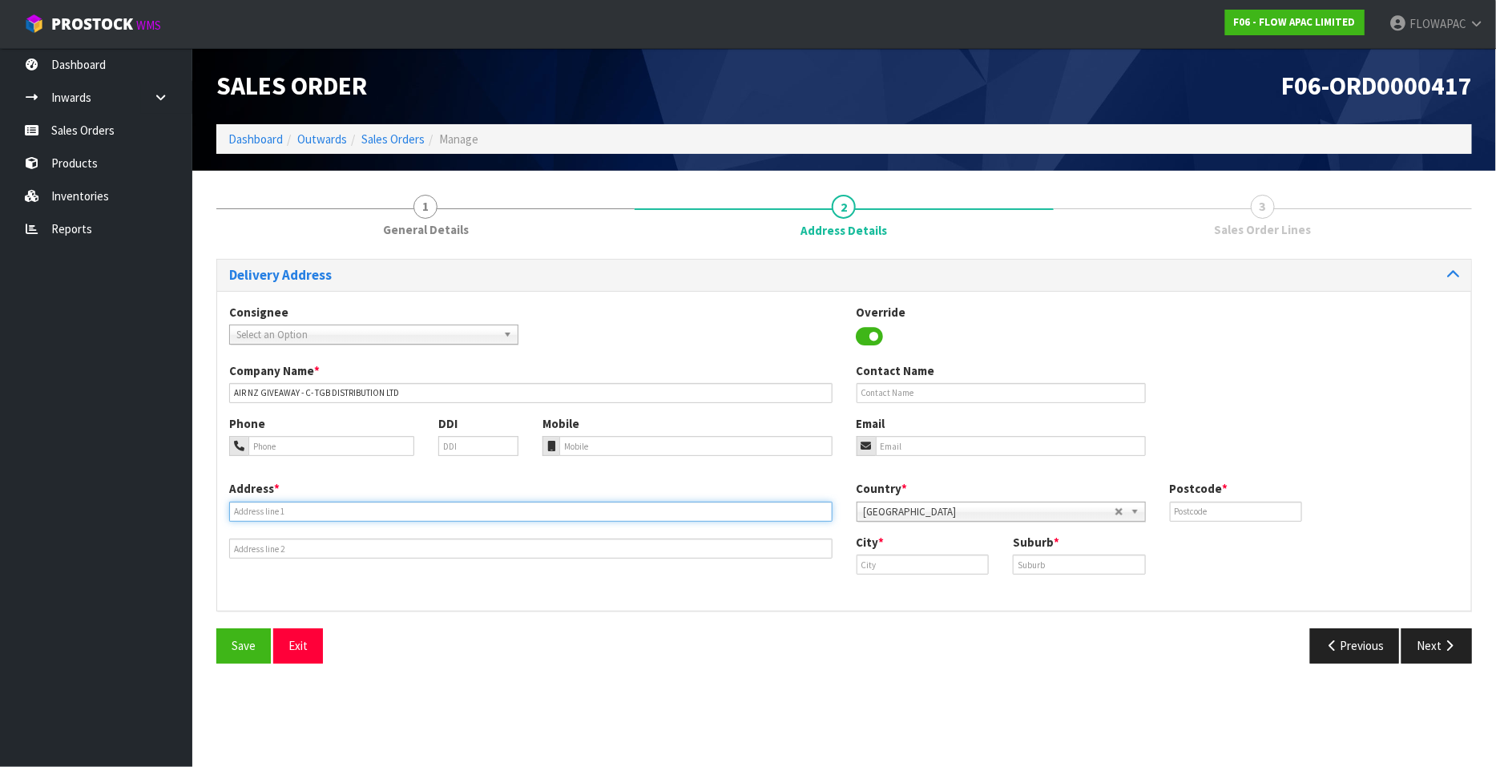
click at [325, 513] on input "text" at bounding box center [530, 512] width 603 height 20
paste input "[STREET_ADDRESS]"
type input "[STREET_ADDRESS]"
click at [1028, 569] on input "text" at bounding box center [1079, 565] width 133 height 20
paste input "[PERSON_NAME]"
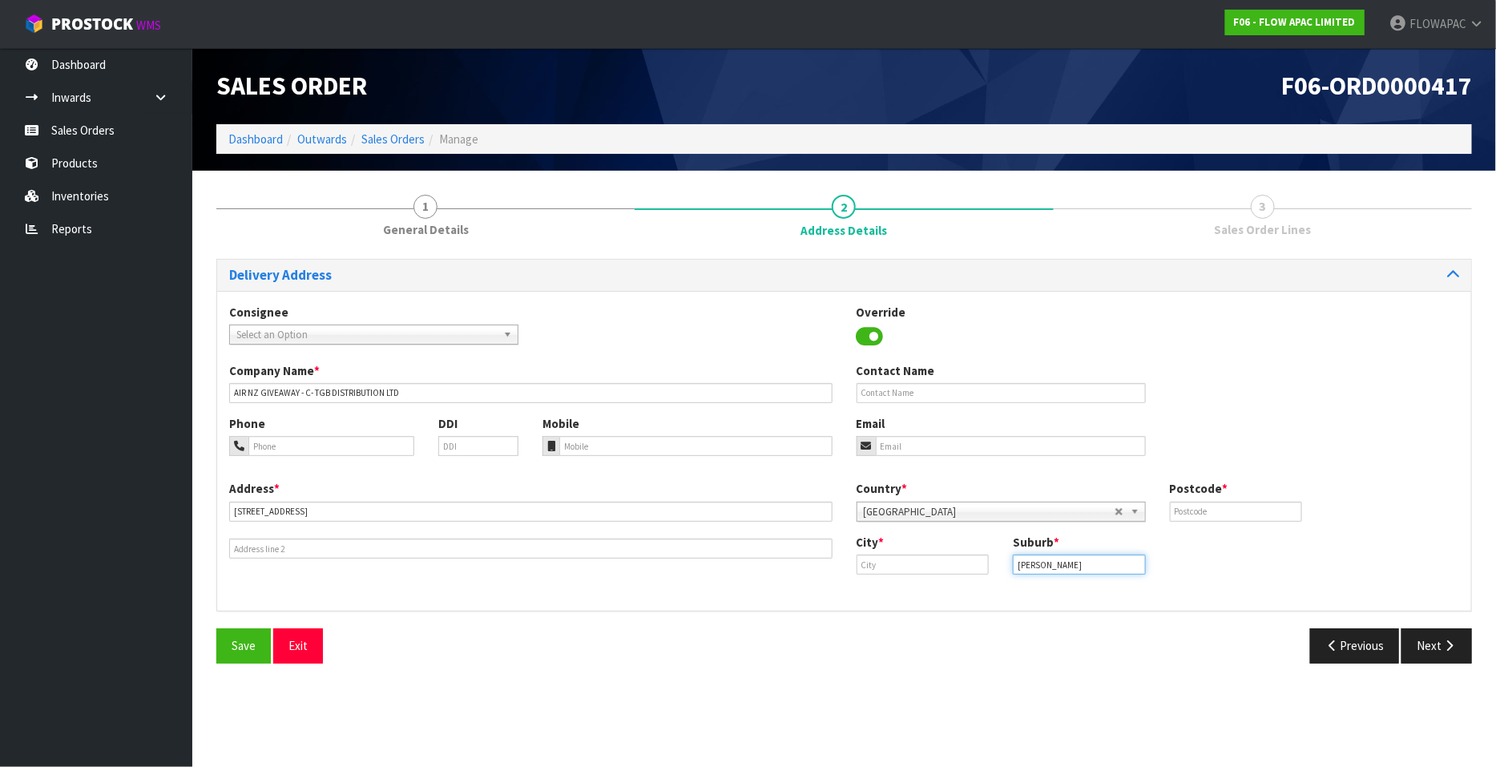
type input "[PERSON_NAME]"
click at [900, 569] on input "text" at bounding box center [923, 565] width 133 height 20
click at [893, 590] on strong "[GEOGRAPHIC_DATA]" at bounding box center [931, 591] width 116 height 15
type input "[GEOGRAPHIC_DATA]"
click at [1104, 568] on input "[PERSON_NAME]" at bounding box center [1079, 565] width 133 height 20
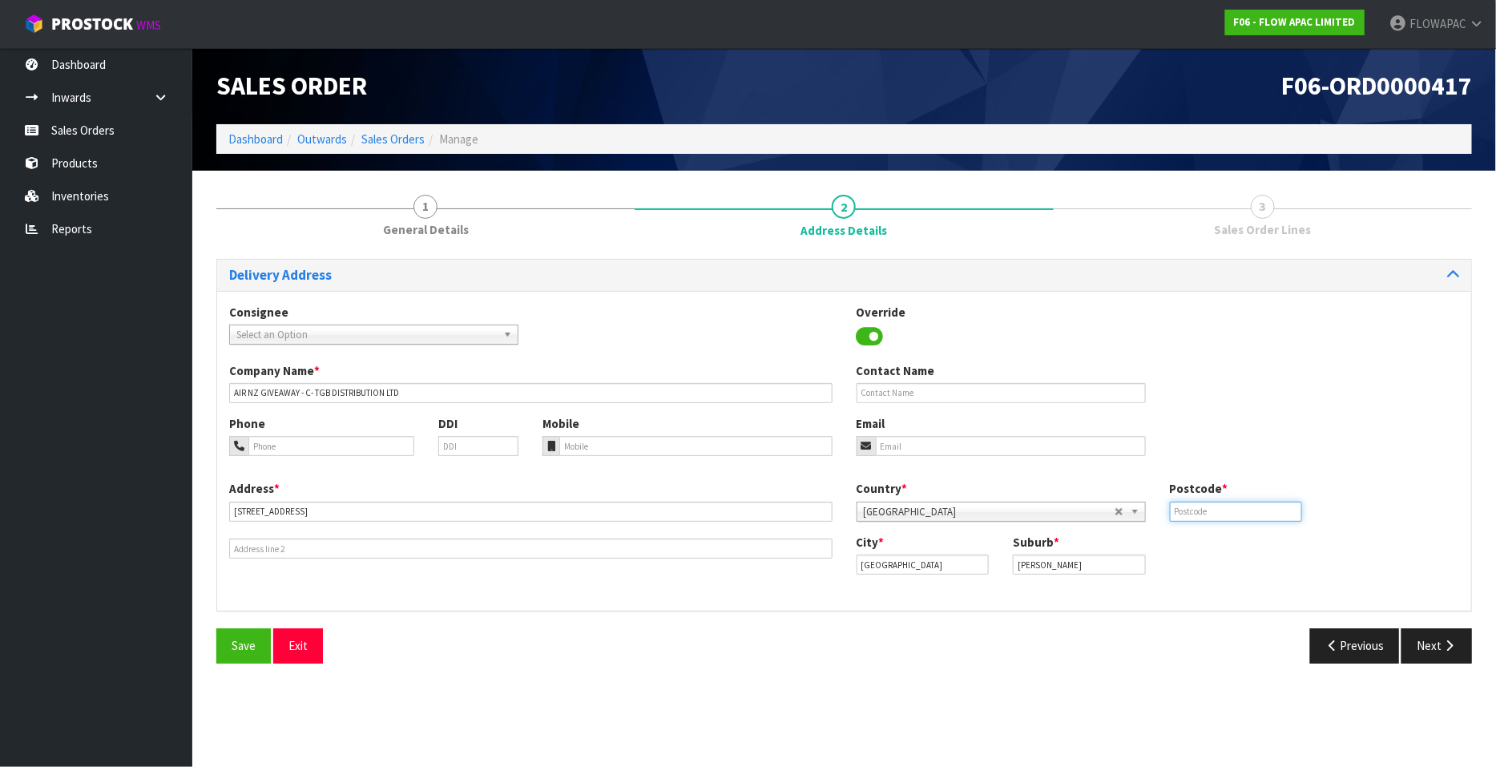
click at [1190, 510] on input "text" at bounding box center [1236, 512] width 133 height 20
type input "0612"
click at [226, 643] on button "Save" at bounding box center [243, 645] width 54 height 34
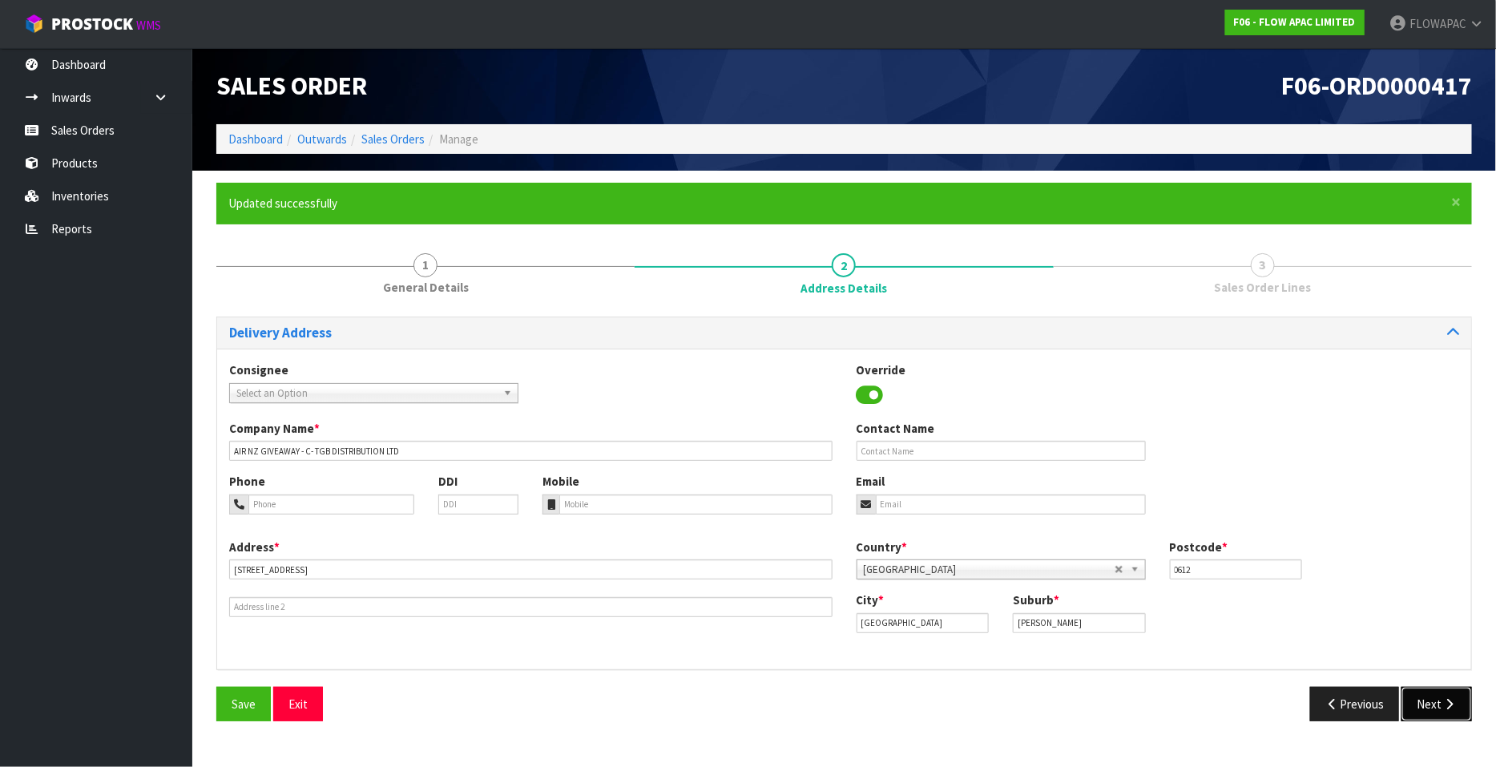
click at [1426, 719] on button "Next" at bounding box center [1437, 704] width 71 height 34
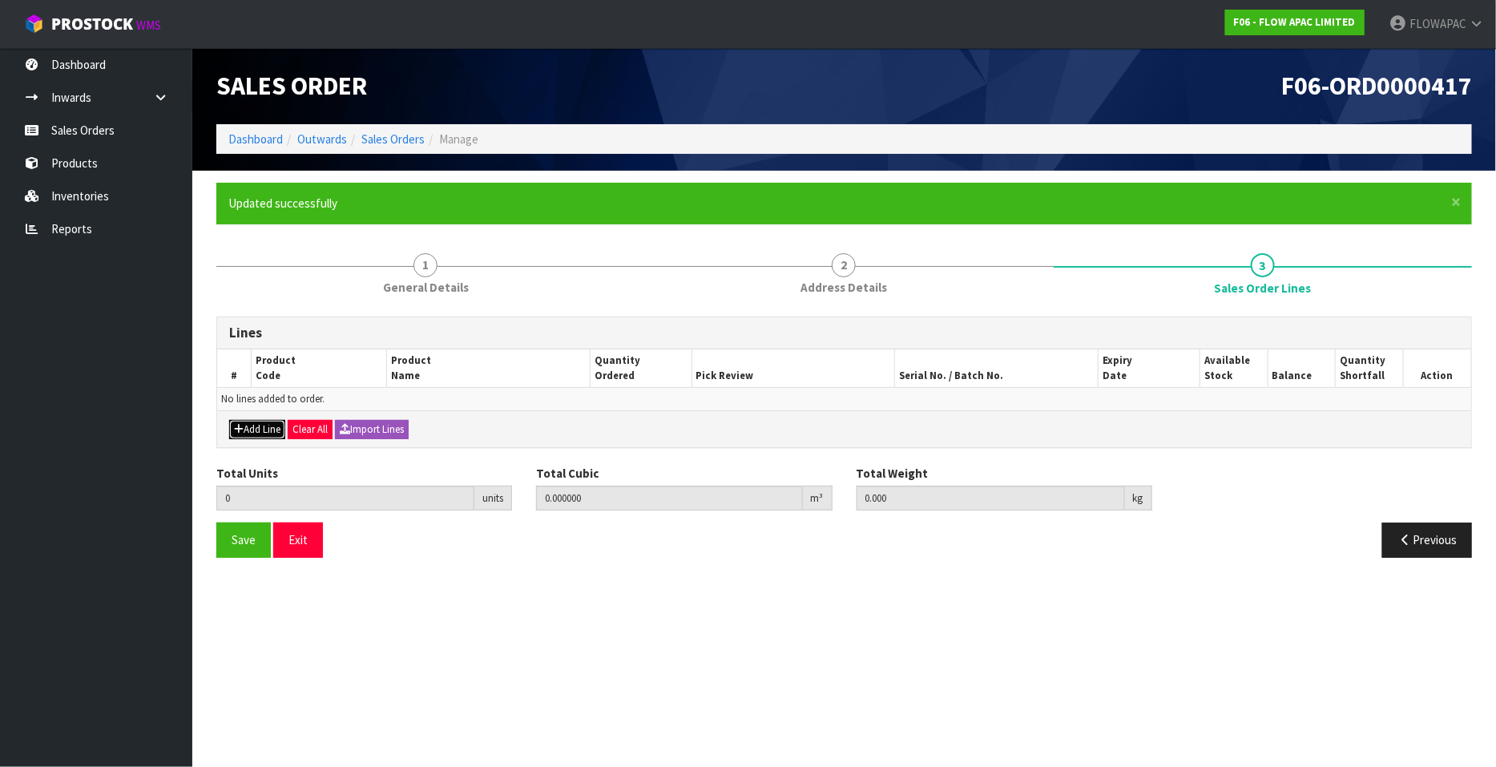
click at [260, 426] on button "Add Line" at bounding box center [257, 429] width 56 height 19
type input "0"
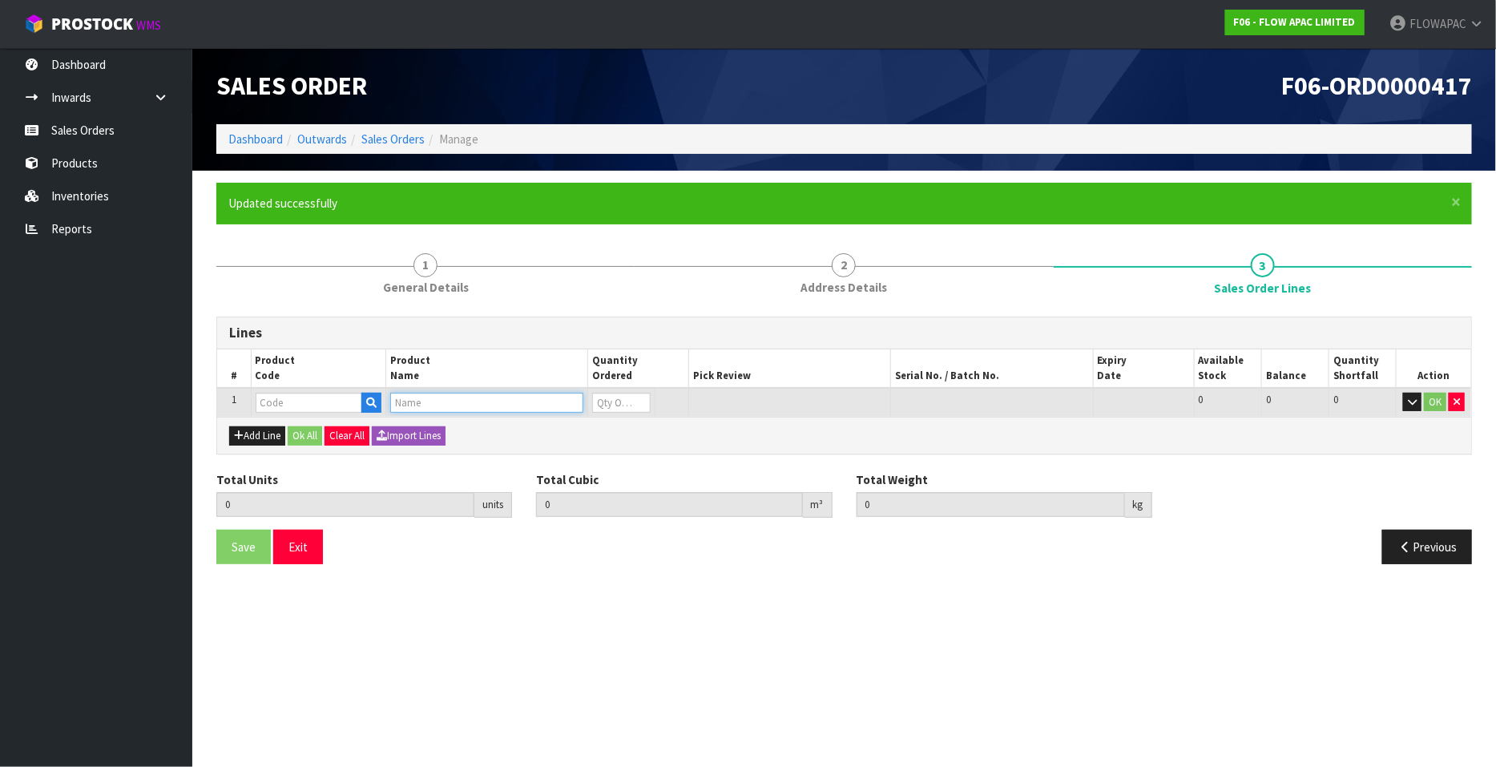
click at [421, 409] on input "text" at bounding box center [486, 403] width 193 height 20
type input "ADJ BASE FLEX L Q"
click at [482, 423] on strong "ADJ BASE FLEX L Q" at bounding box center [456, 428] width 99 height 15
type input "ADJ BASE FLEX L QUEEN"
type input "0.000000"
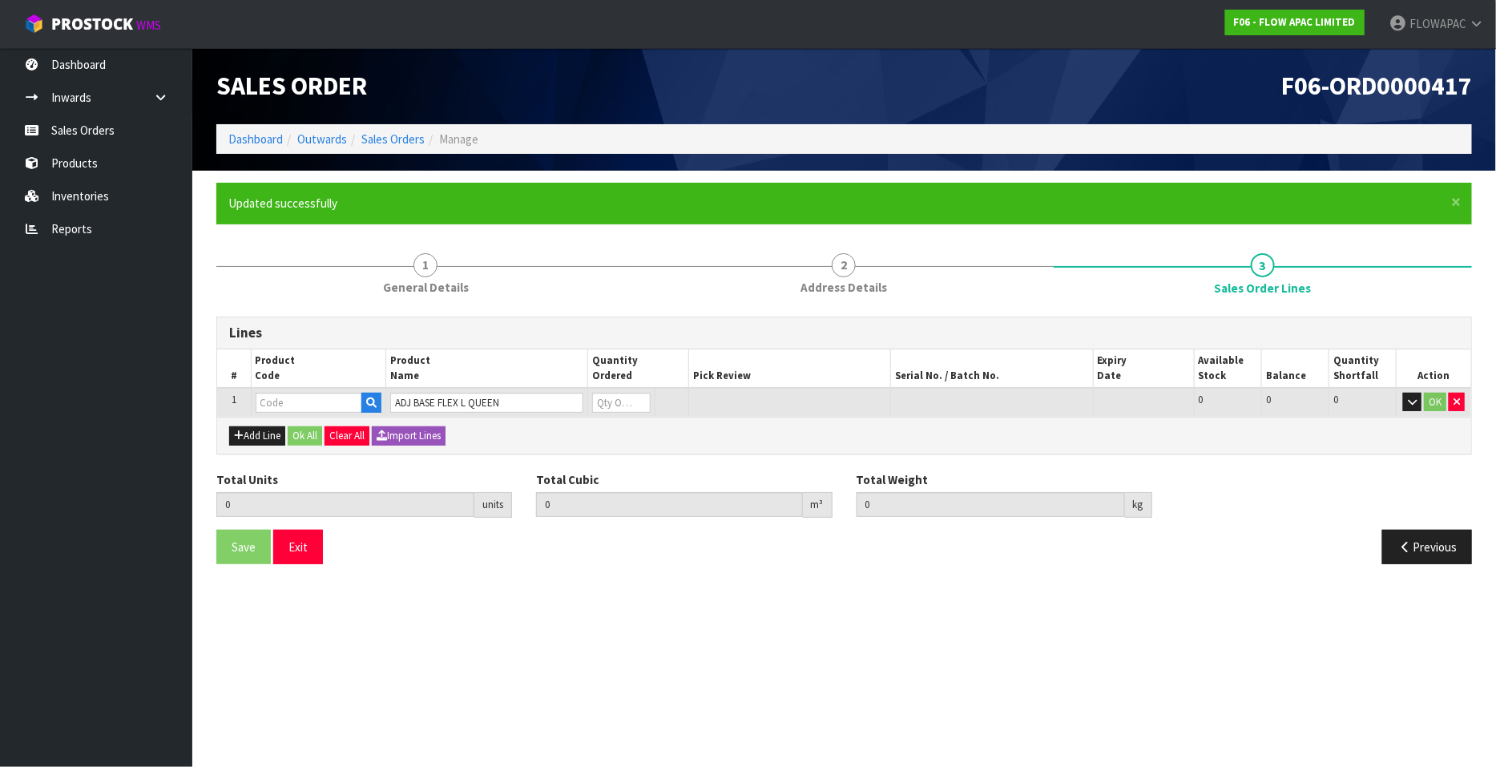
type input "0.000"
type input "BZF026805-BLK"
type input "0"
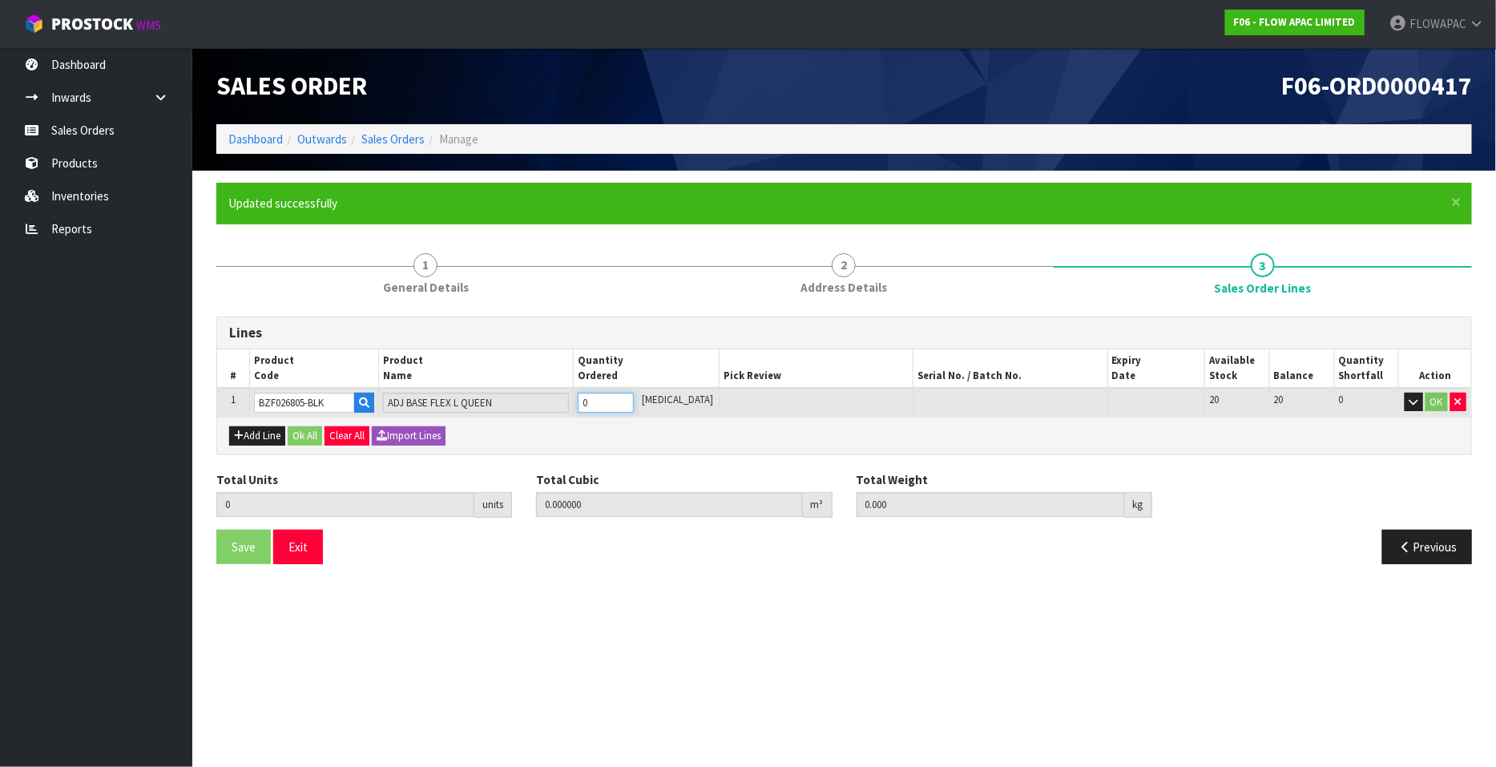
type input "1"
type input "0.165015"
type input "55.15"
type input "1"
click at [634, 396] on input "1" at bounding box center [606, 403] width 56 height 20
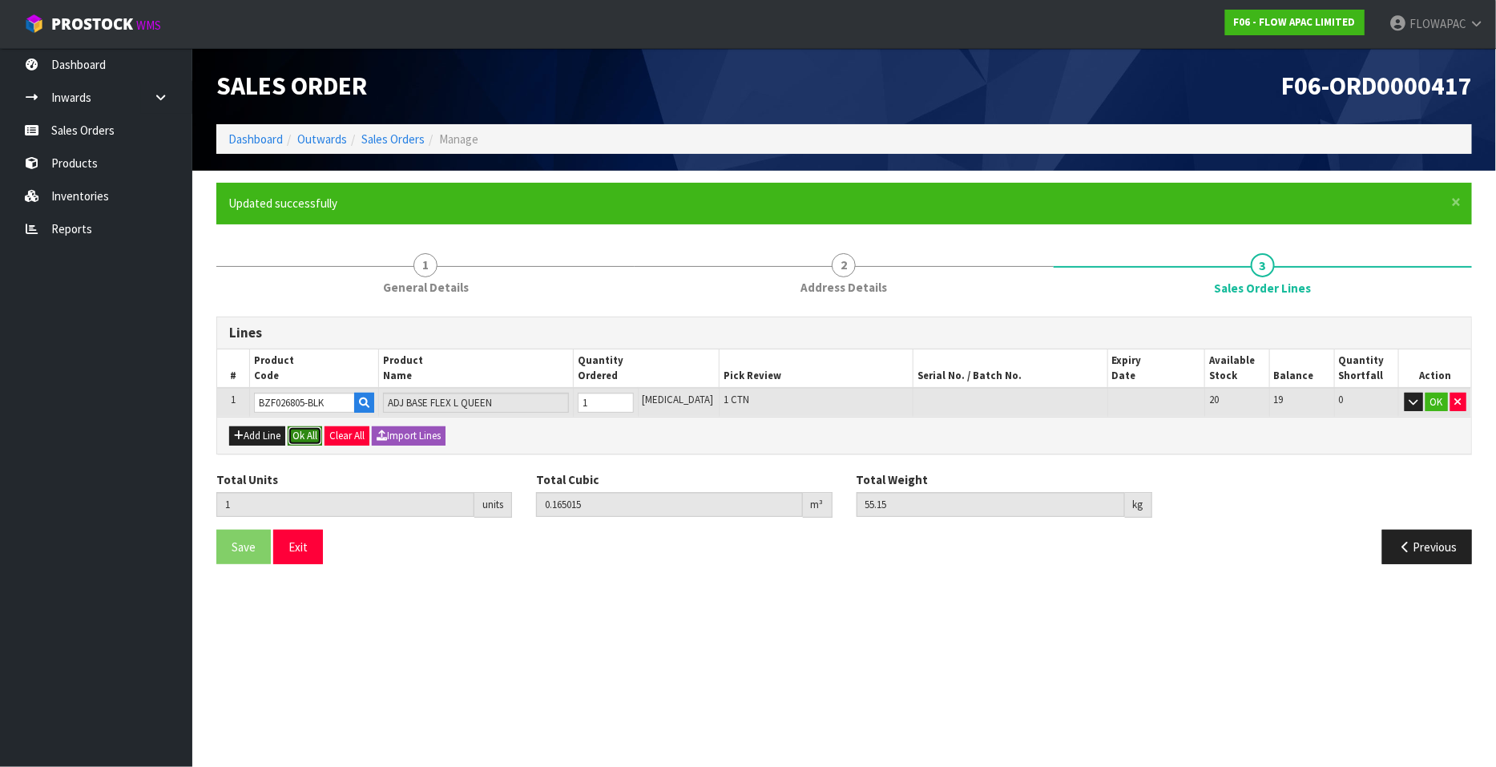
click at [309, 438] on button "Ok All" at bounding box center [305, 435] width 34 height 19
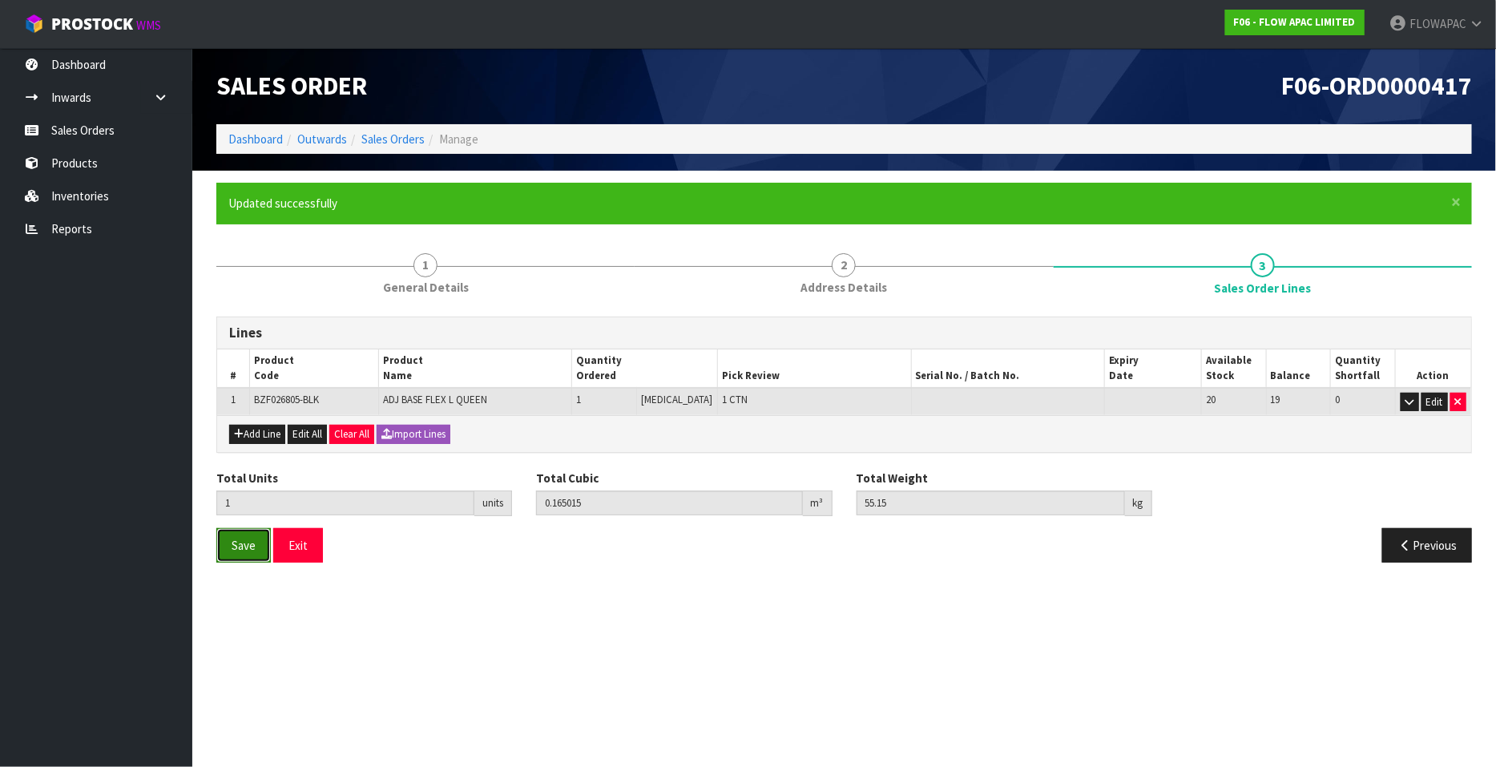
click at [243, 542] on span "Save" at bounding box center [244, 545] width 24 height 15
click at [309, 542] on button "Exit" at bounding box center [298, 545] width 50 height 34
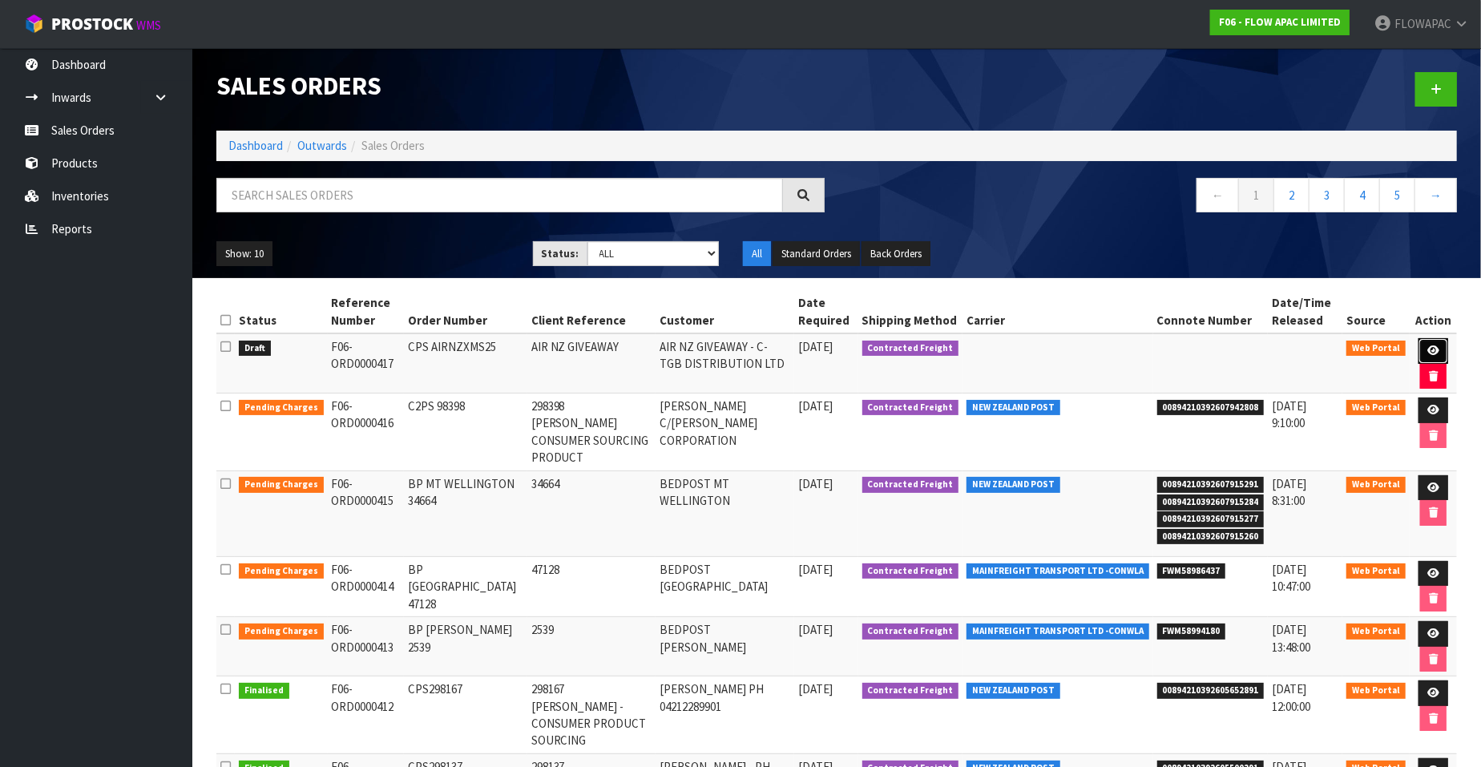
click at [1440, 349] on link at bounding box center [1433, 351] width 30 height 26
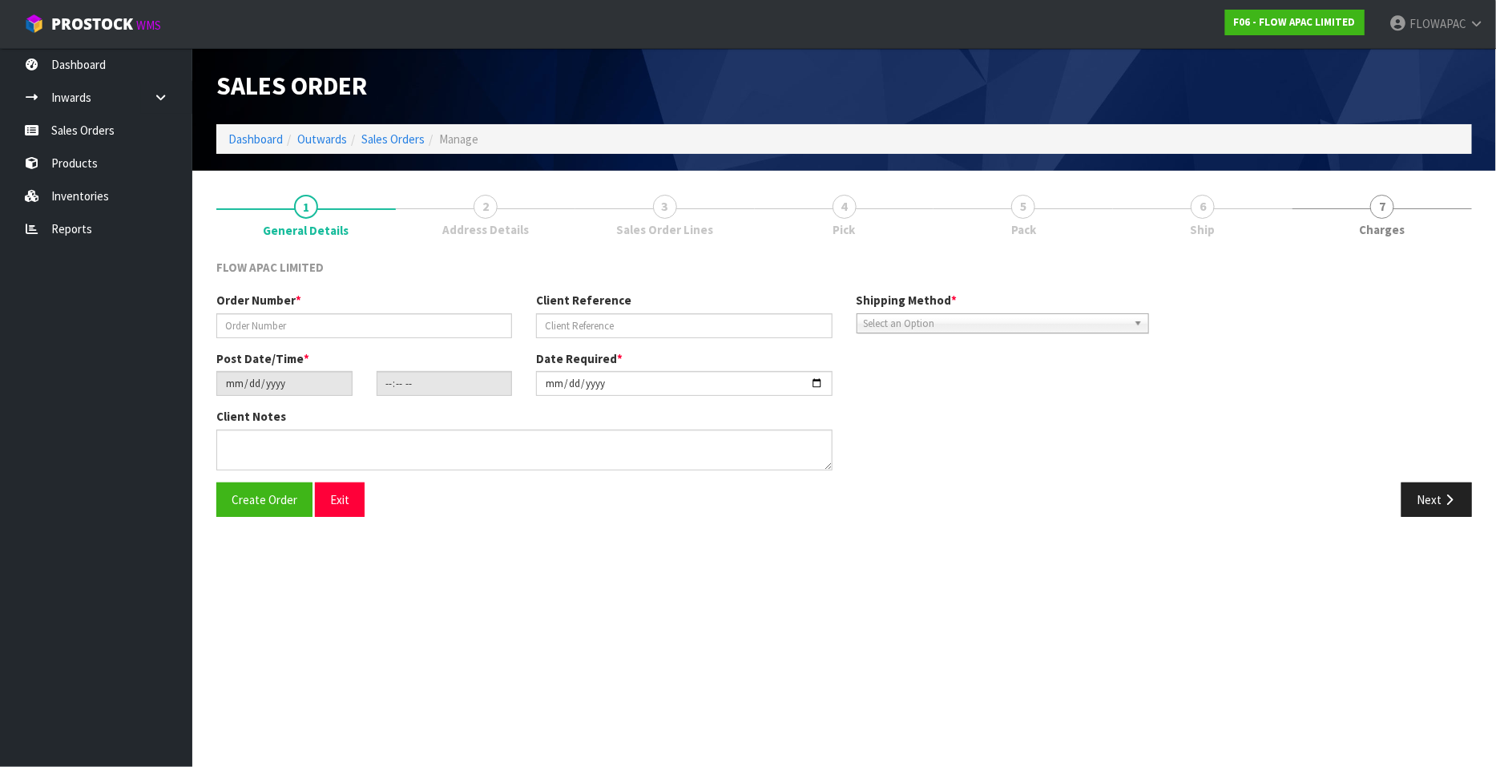
type input "CPS AIRNZXMS25"
type input "AIR NZ GIVEAWAY"
type input "[DATE]"
type input "18:13:00.000"
type input "[DATE]"
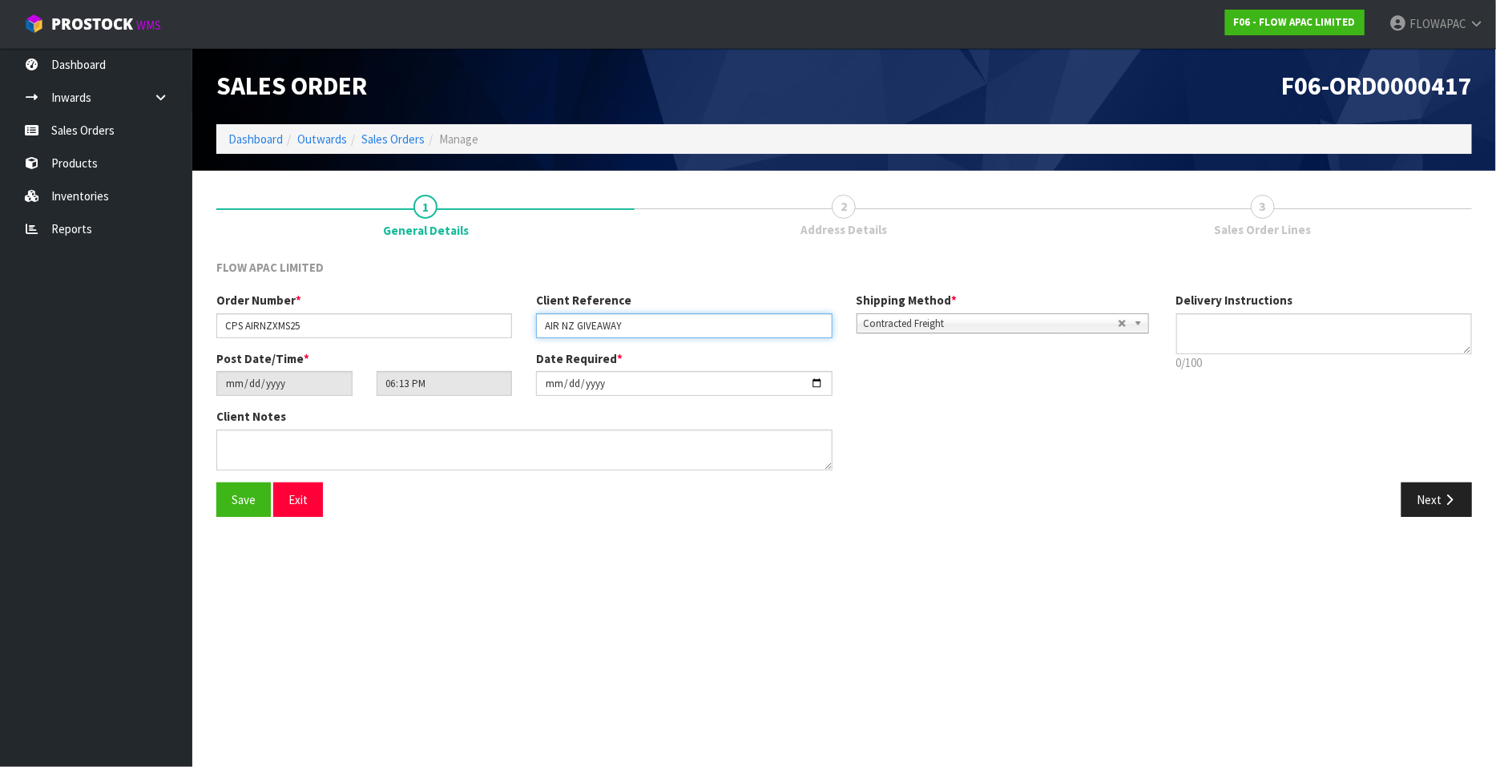
click at [705, 321] on input "AIR NZ GIVEAWAY" at bounding box center [684, 325] width 296 height 25
type input "AIR NZ GIVEAWAY - CONSUMER PRODUCT SOURCING"
click at [236, 508] on button "Save" at bounding box center [243, 499] width 54 height 34
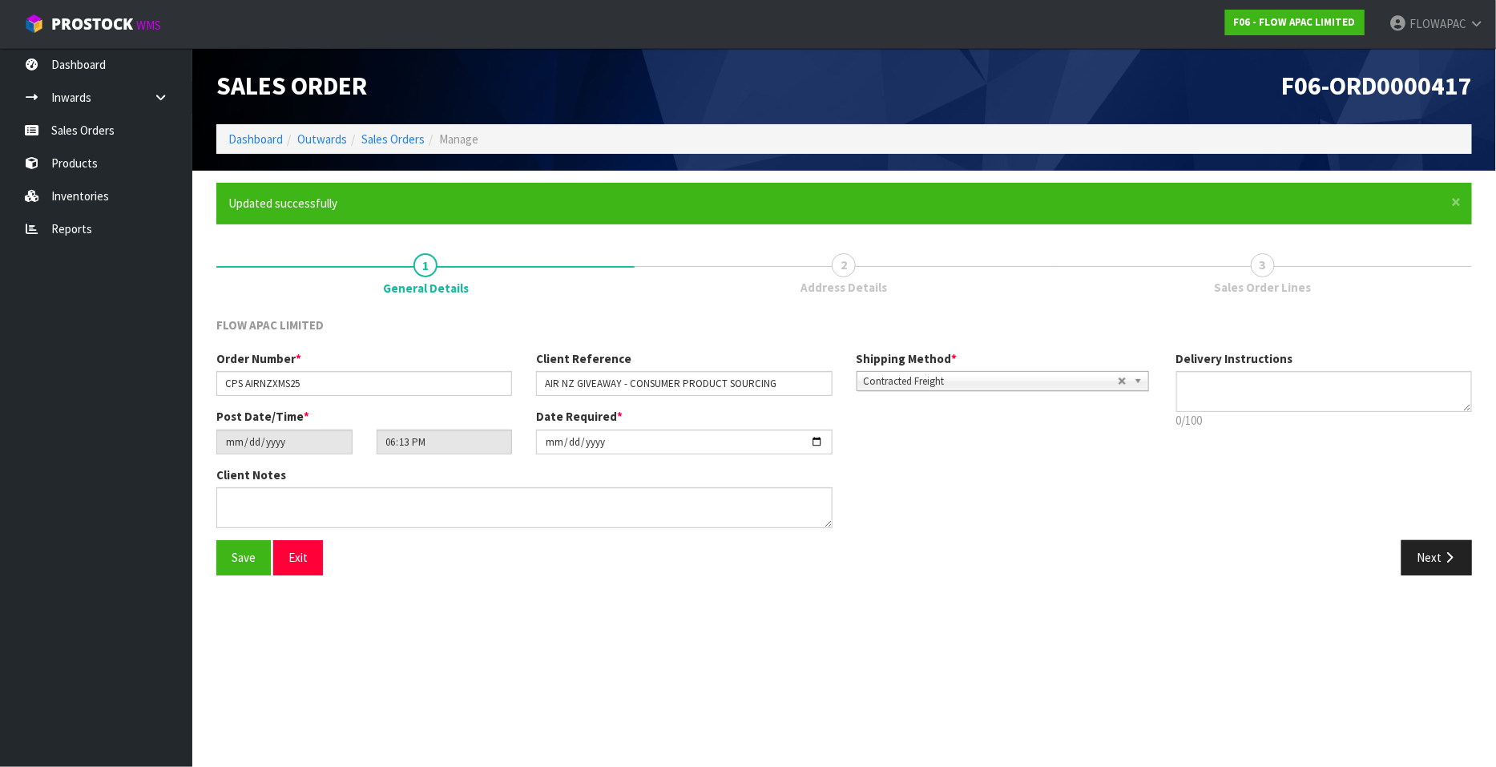
type input "20:13:00.000"
click at [1450, 560] on icon "button" at bounding box center [1449, 557] width 15 height 12
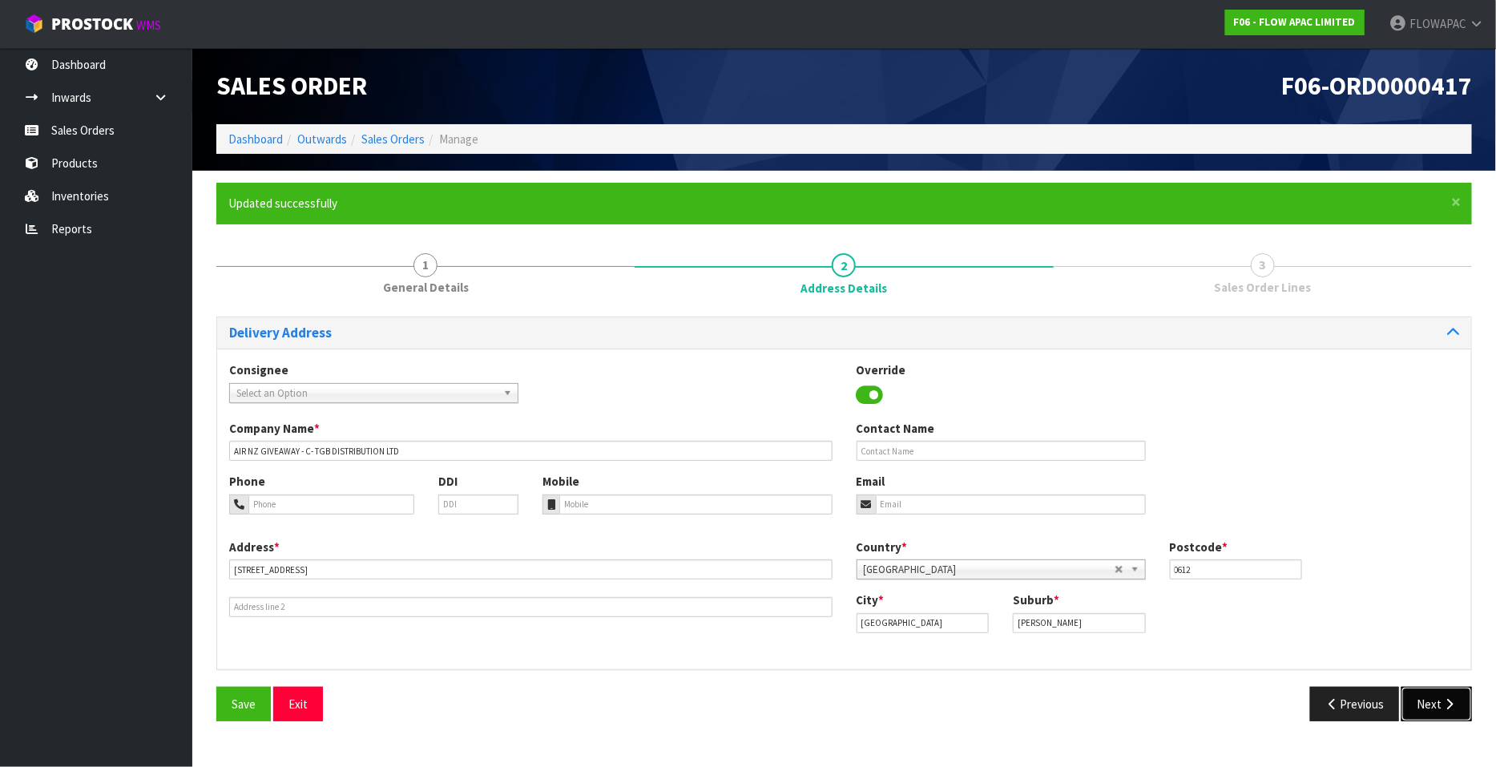
click at [1444, 705] on icon "button" at bounding box center [1449, 704] width 15 height 12
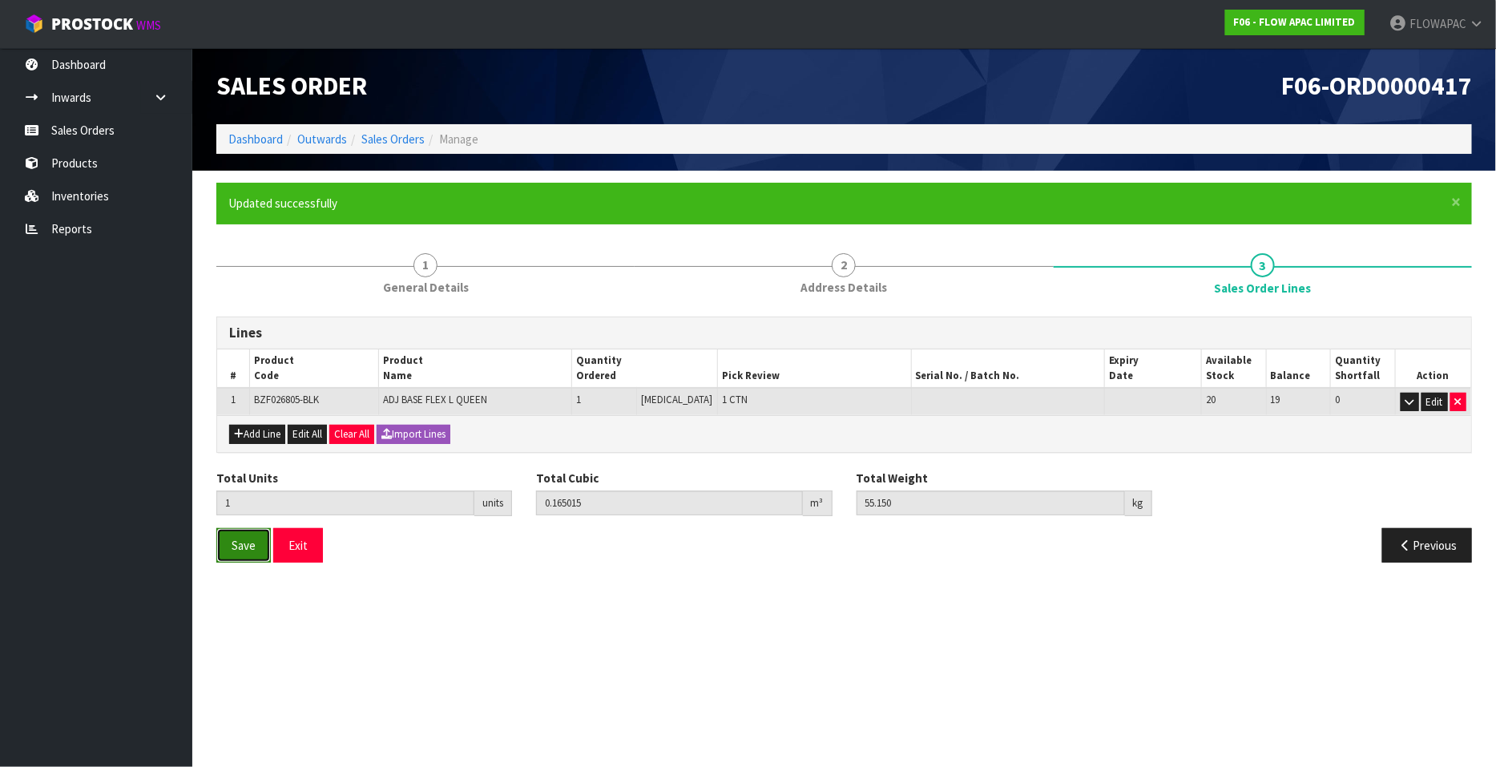
click at [258, 534] on button "Save" at bounding box center [243, 545] width 54 height 34
click at [305, 552] on button "Exit" at bounding box center [298, 545] width 50 height 34
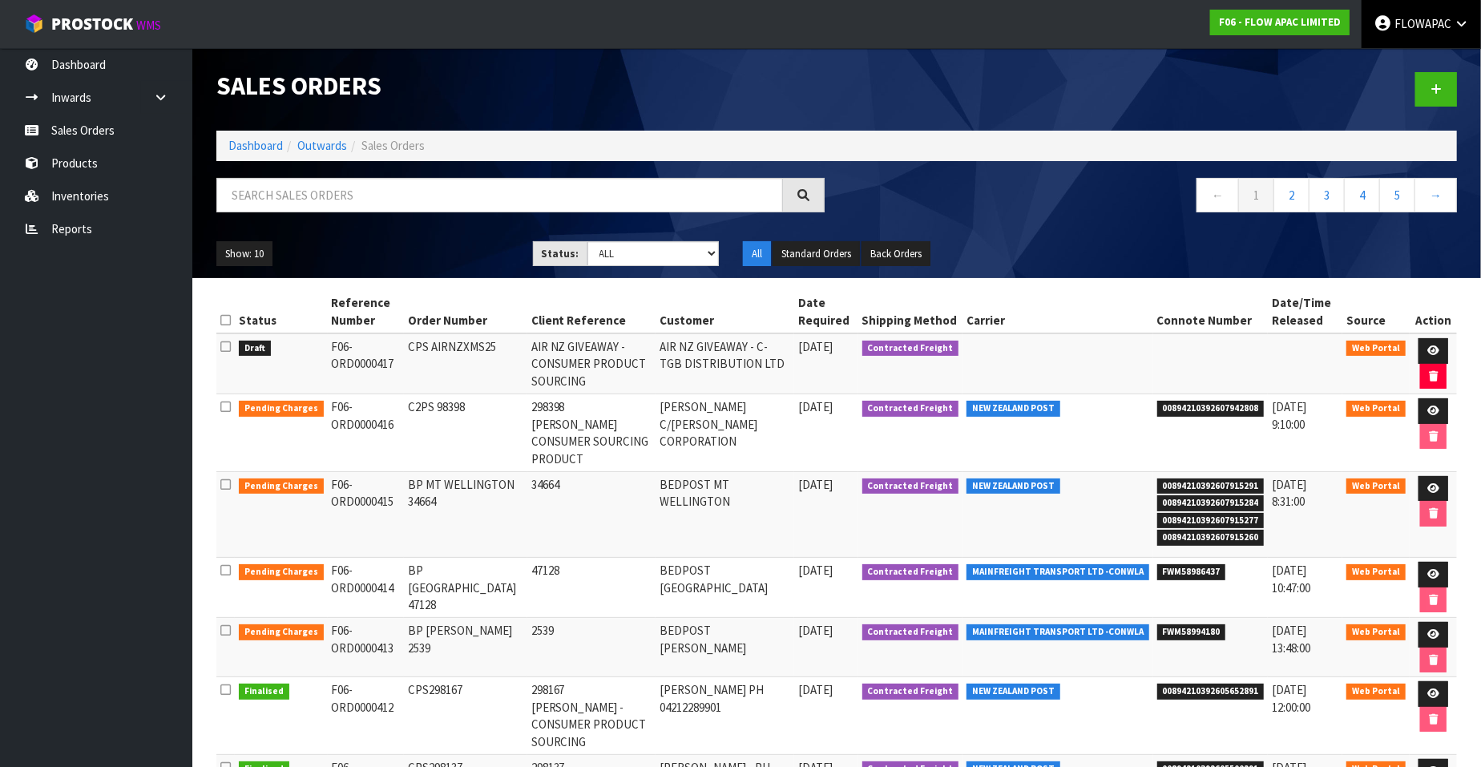
click at [1411, 25] on span "FLOWAPAC" at bounding box center [1422, 23] width 57 height 15
click at [1401, 66] on link "Logout" at bounding box center [1416, 64] width 127 height 22
